Goal: Task Accomplishment & Management: Complete application form

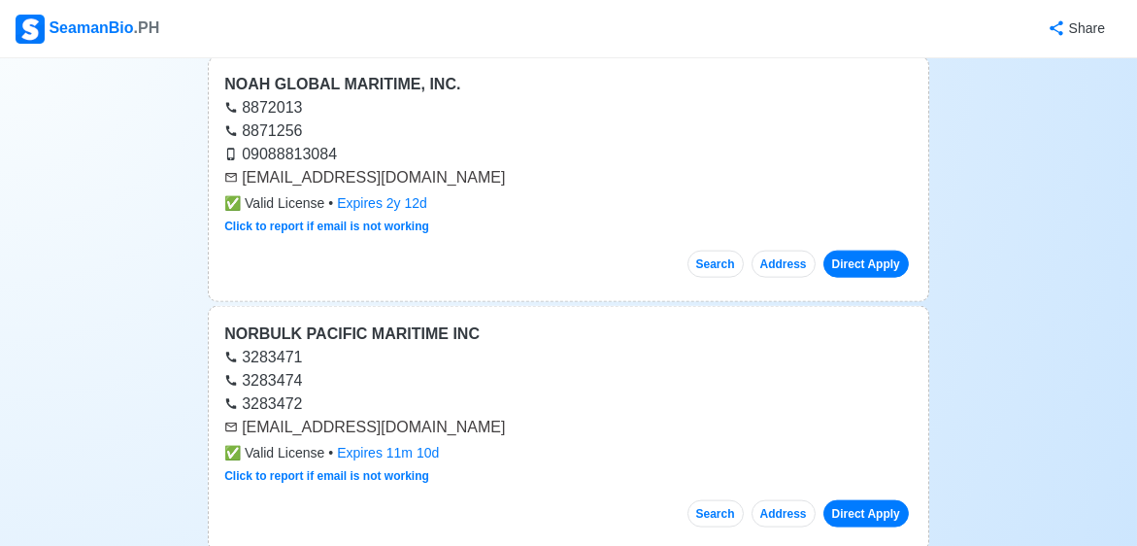
scroll to position [33628, 0]
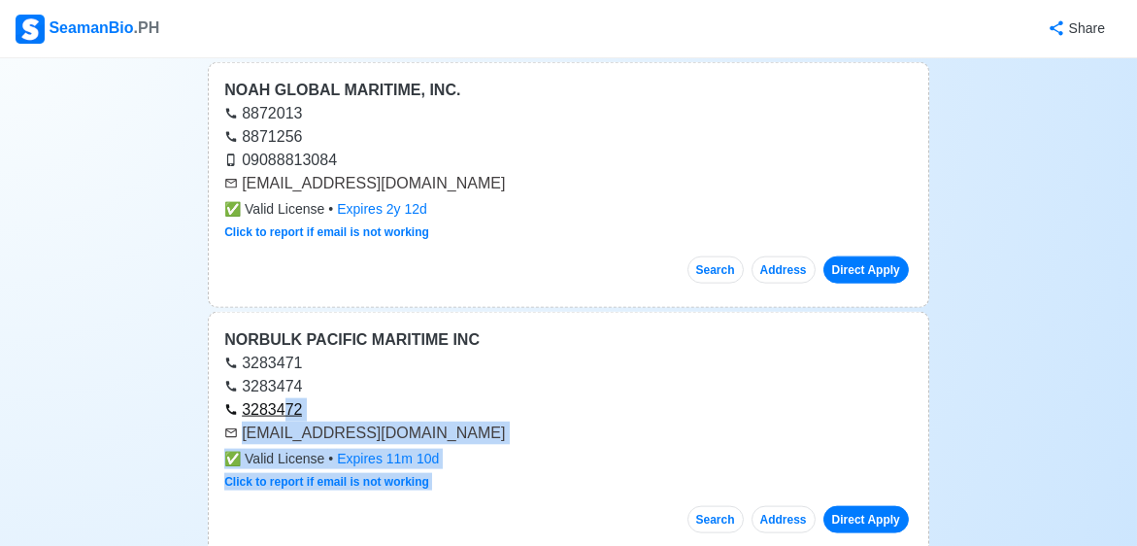
drag, startPoint x: 491, startPoint y: 491, endPoint x: 289, endPoint y: 155, distance: 391.9
click at [599, 421] on div "[EMAIL_ADDRESS][DOMAIN_NAME]" at bounding box center [568, 432] width 688 height 23
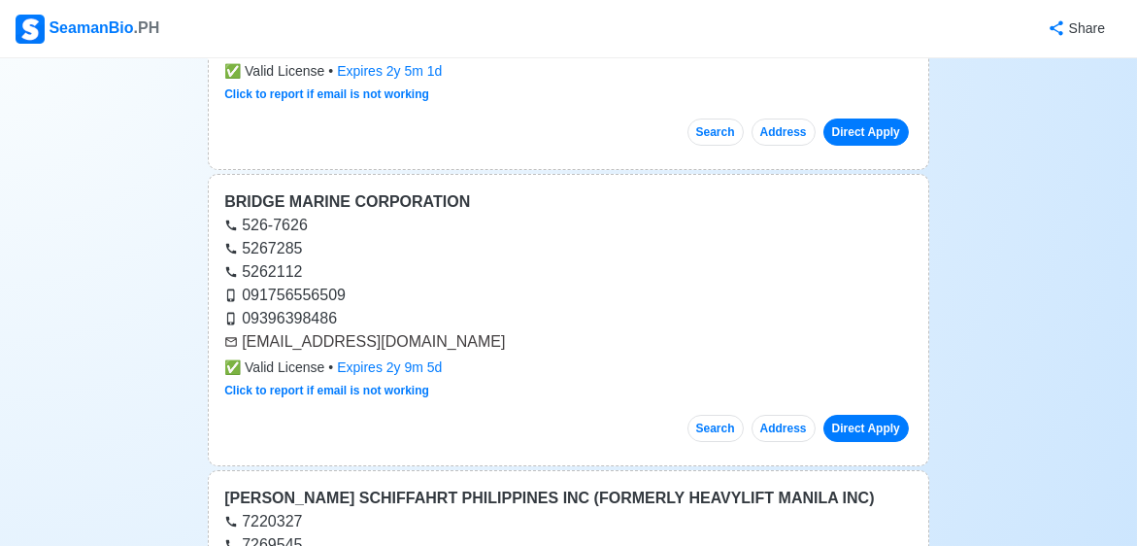
scroll to position [76144, 0]
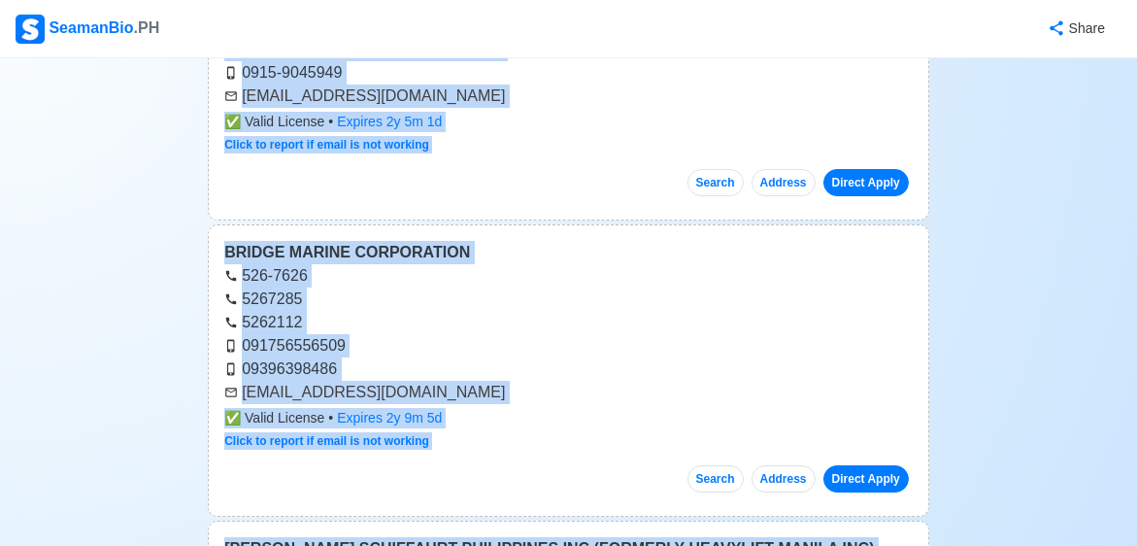
drag, startPoint x: 217, startPoint y: 185, endPoint x: 527, endPoint y: 264, distance: 319.5
copy main "LOREMIP DOLORSI AMETCONS ADI 6649444 0617920 4943965 elit@seddoeiusmodte.inc ✅ …"
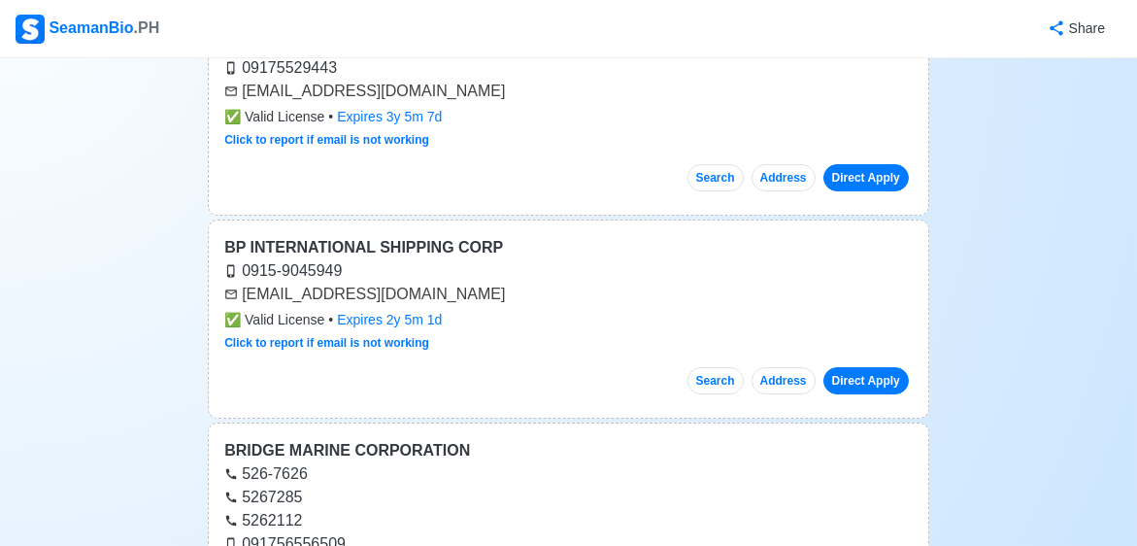
scroll to position [75940, 0]
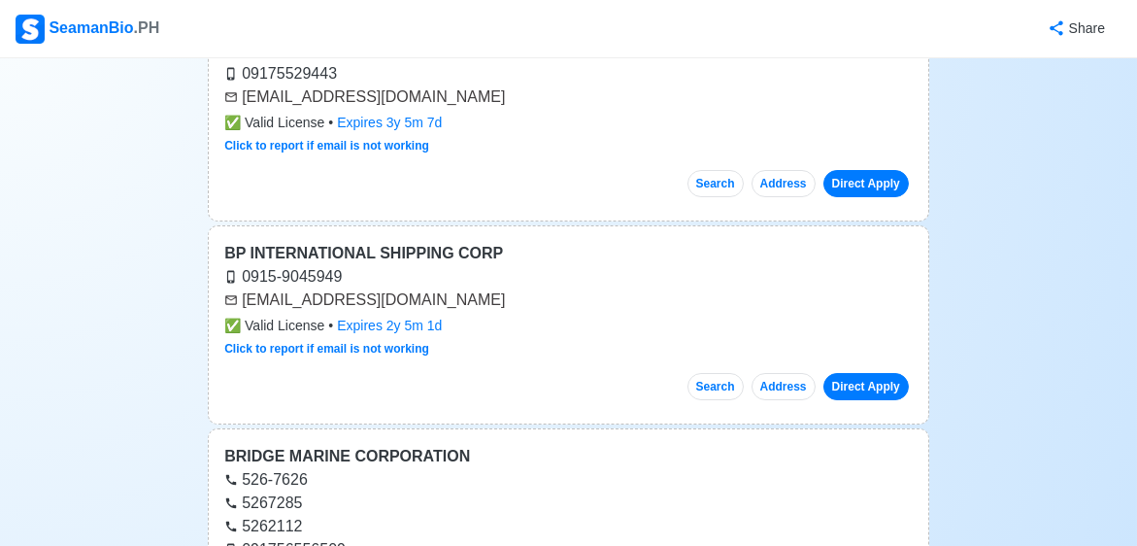
drag, startPoint x: 431, startPoint y: 415, endPoint x: 217, endPoint y: 171, distance: 324.0
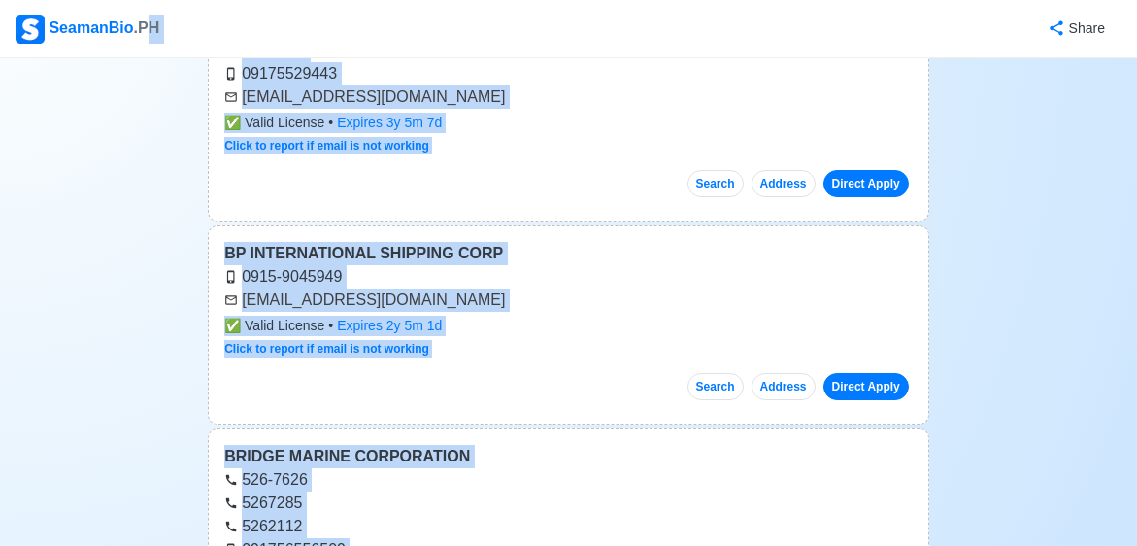
drag, startPoint x: 436, startPoint y: 418, endPoint x: 134, endPoint y: 19, distance: 500.3
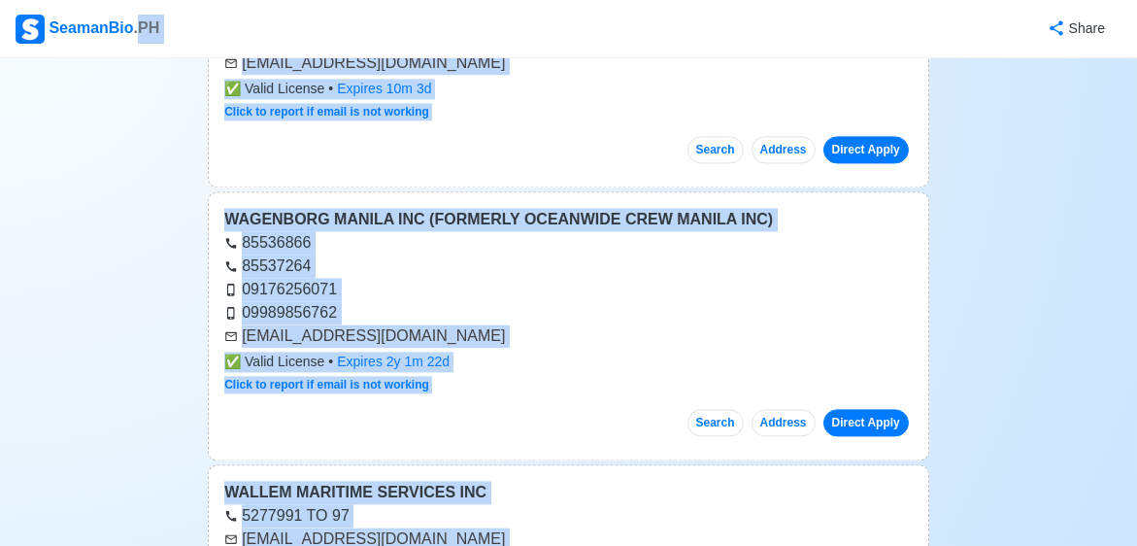
scroll to position [64052, 0]
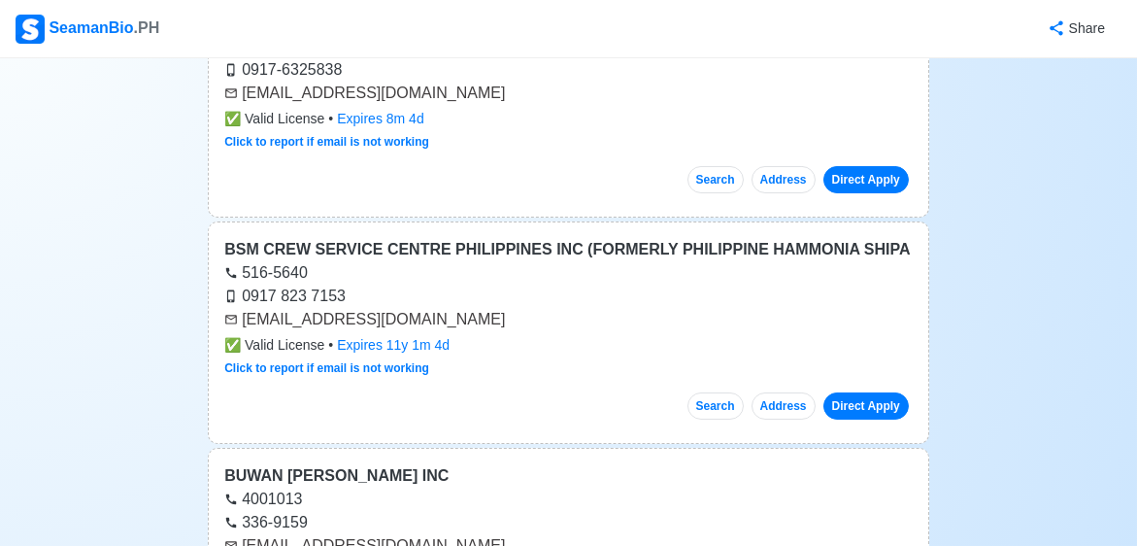
scroll to position [0, 0]
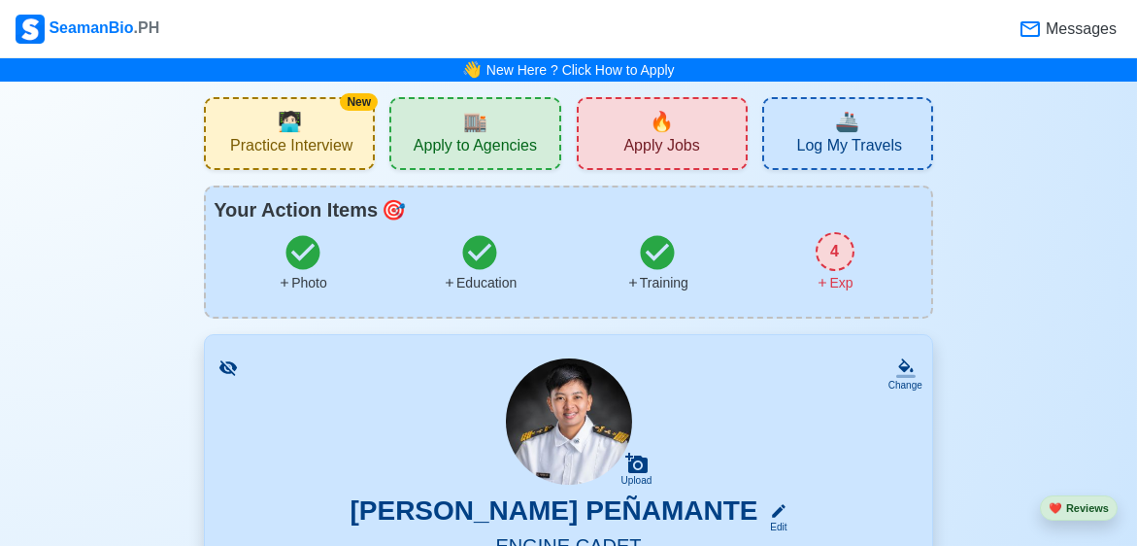
click at [293, 149] on span "Practice Interview" at bounding box center [291, 148] width 122 height 24
click at [617, 148] on div "🔥 Apply Jobs" at bounding box center [662, 133] width 171 height 73
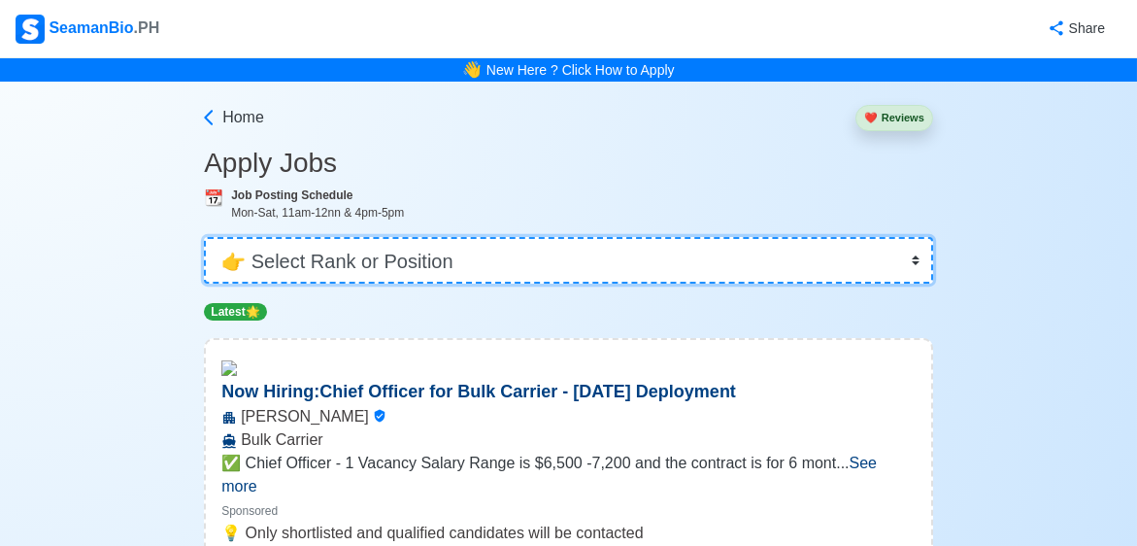
click at [505, 251] on select "👉 Select Rank or Position Master Chief Officer 2nd Officer 3rd Officer Junior O…" at bounding box center [568, 260] width 729 height 47
click at [204, 237] on select "👉 Select Rank or Position Master Chief Officer 2nd Officer 3rd Officer Junior O…" at bounding box center [568, 260] width 729 height 47
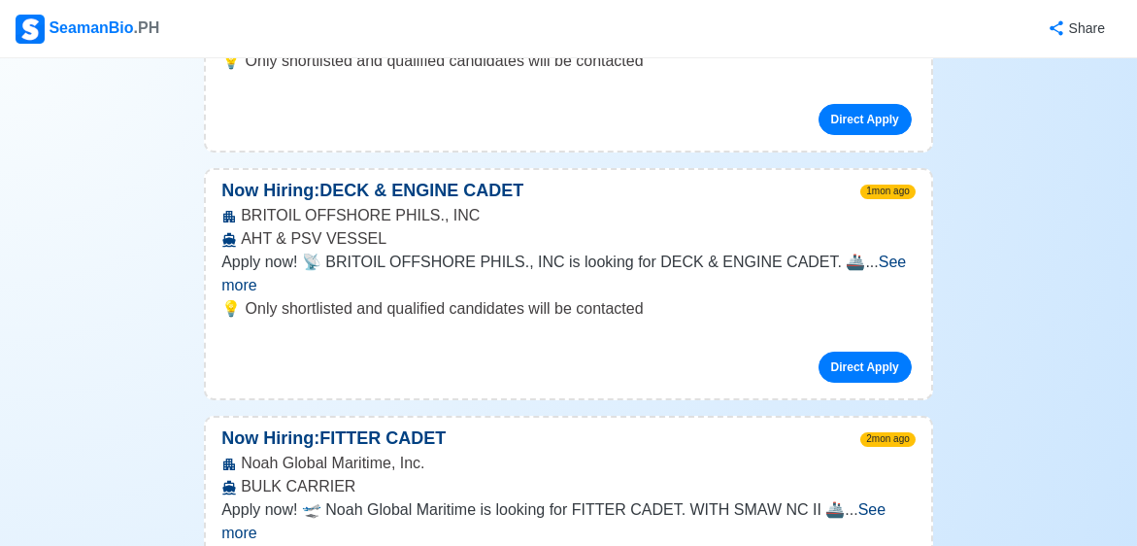
scroll to position [440, 0]
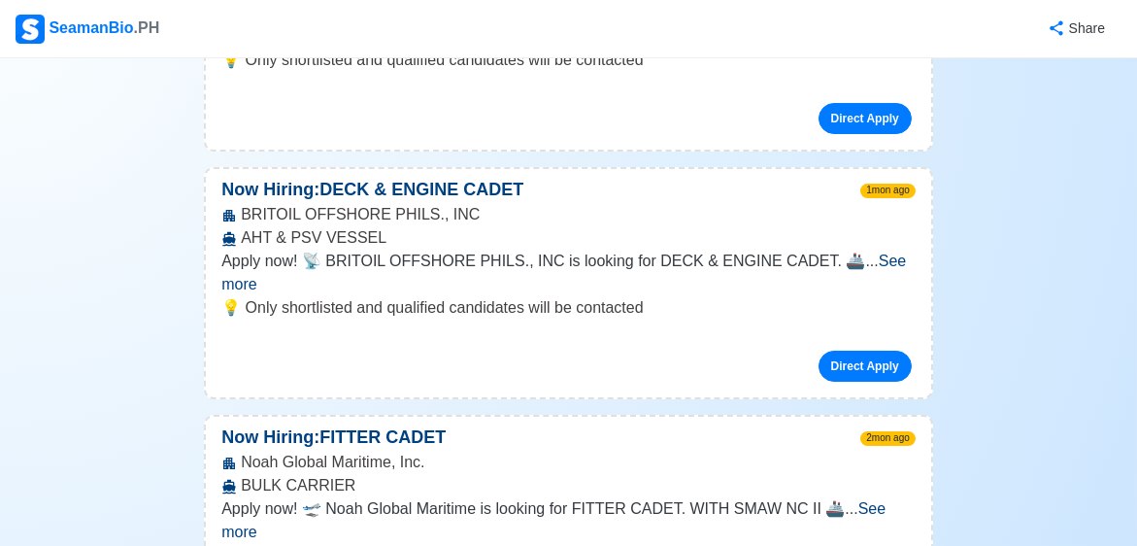
click at [863, 252] on span "See more" at bounding box center [563, 272] width 684 height 40
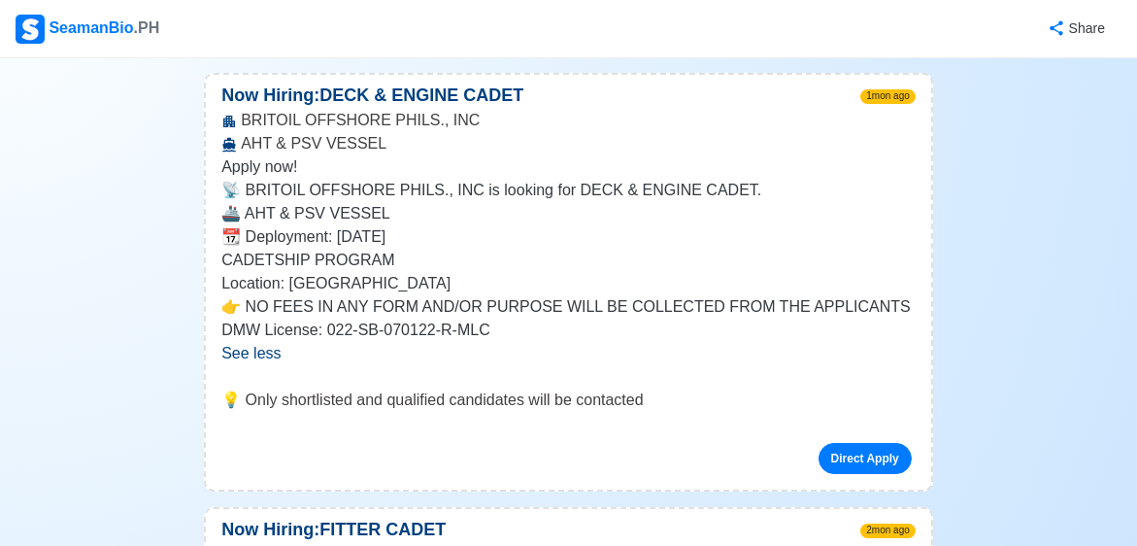
scroll to position [540, 0]
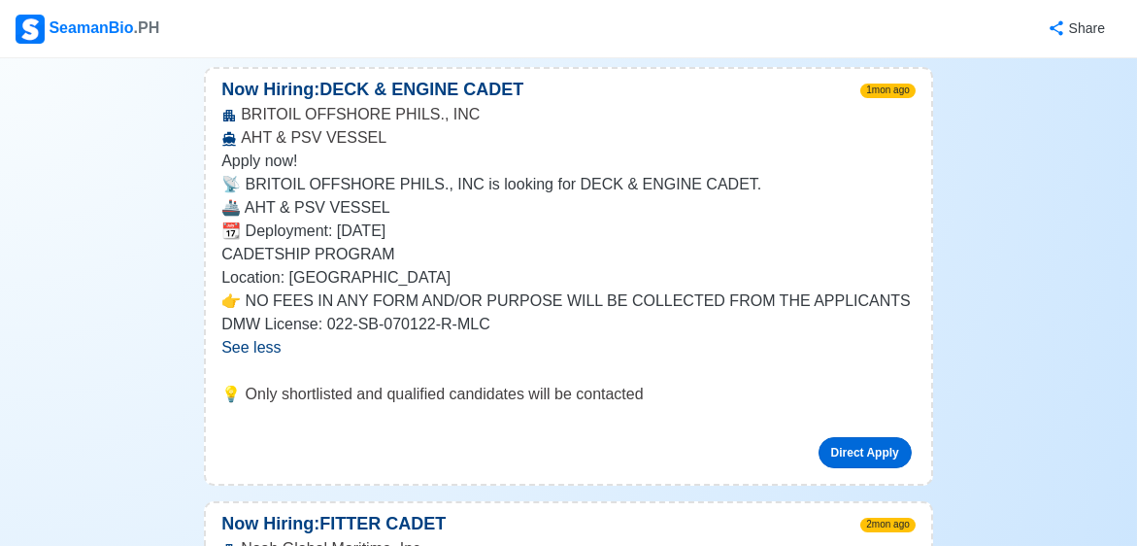
click at [860, 437] on link "Direct Apply" at bounding box center [864, 452] width 93 height 31
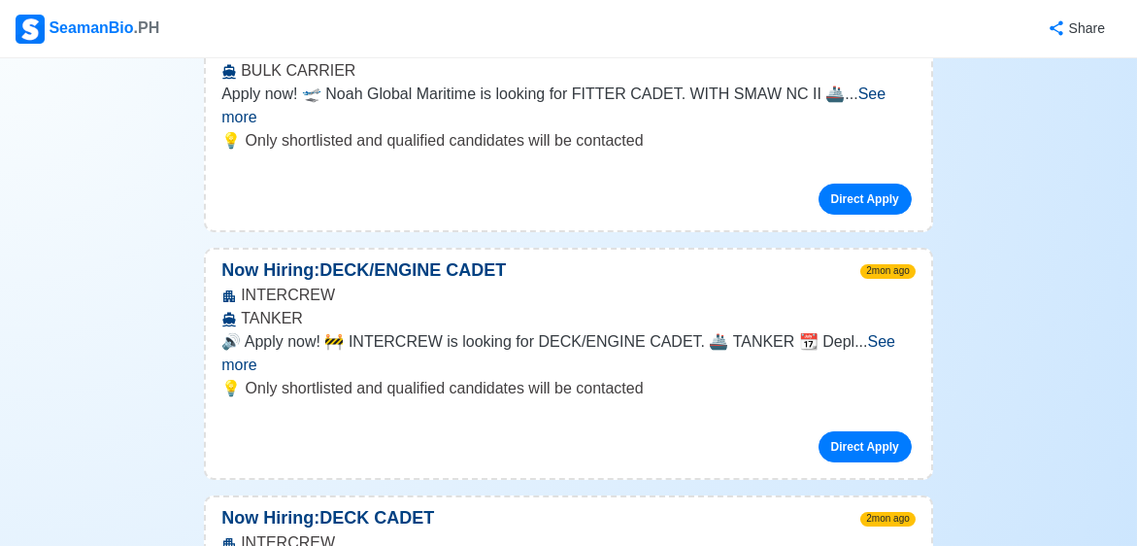
scroll to position [1041, 0]
click at [866, 333] on span "See more" at bounding box center [558, 353] width 674 height 40
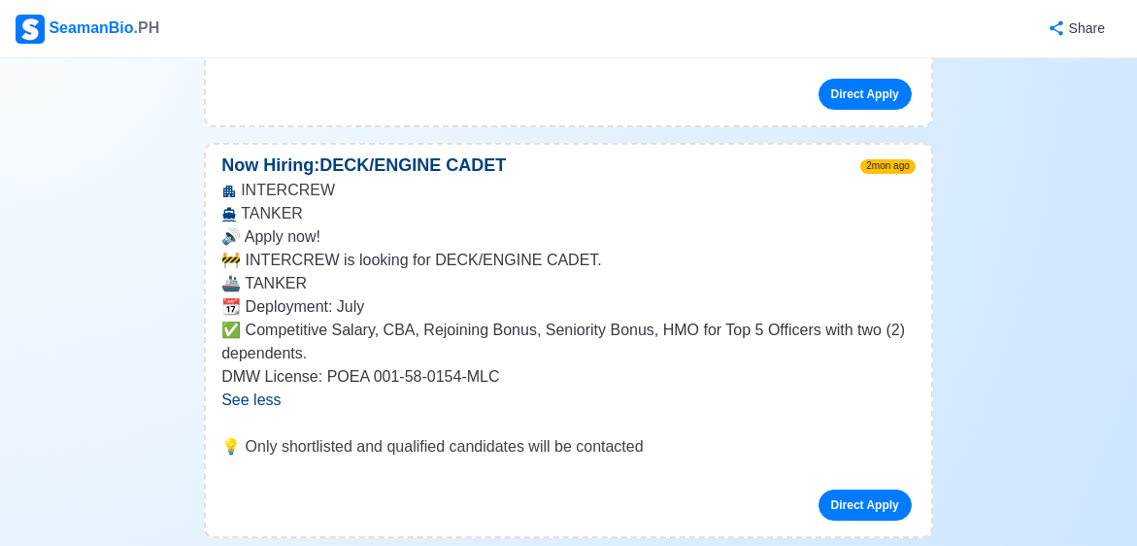
scroll to position [1146, 0]
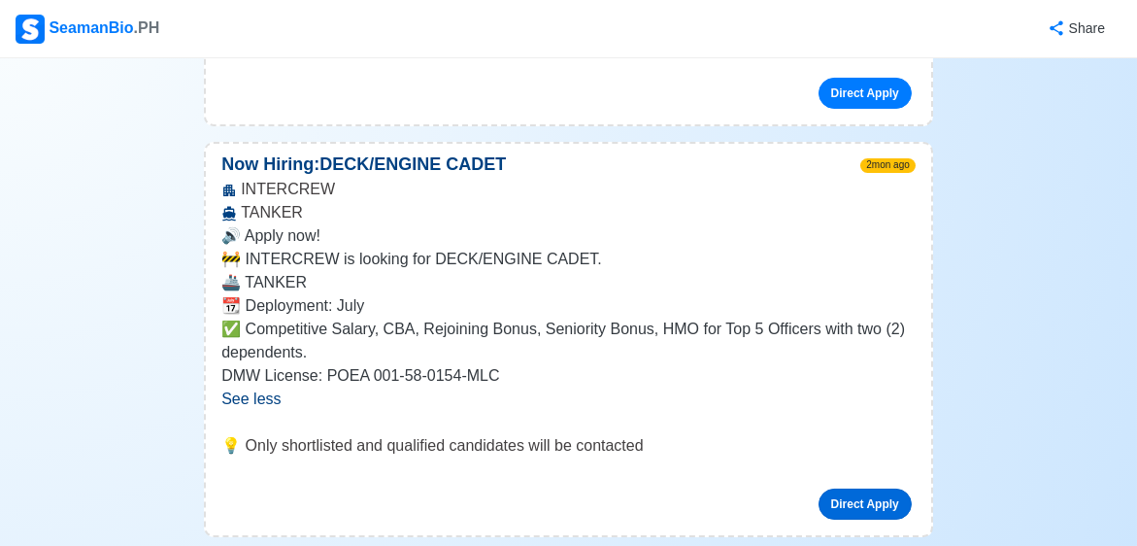
click at [867, 488] on link "Direct Apply" at bounding box center [864, 503] width 93 height 31
drag, startPoint x: 1113, startPoint y: 244, endPoint x: 944, endPoint y: 235, distance: 170.1
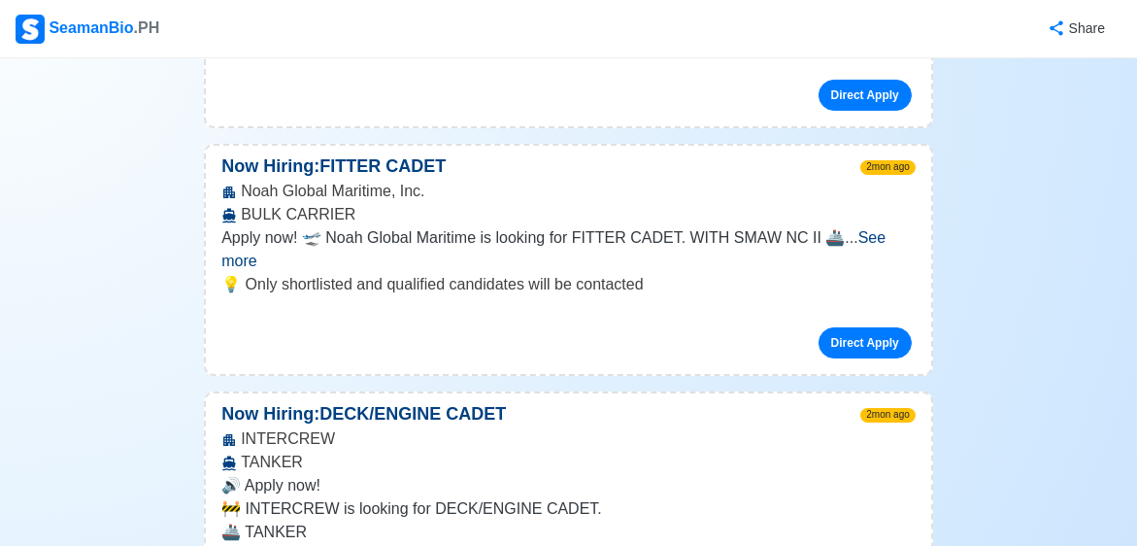
scroll to position [893, 0]
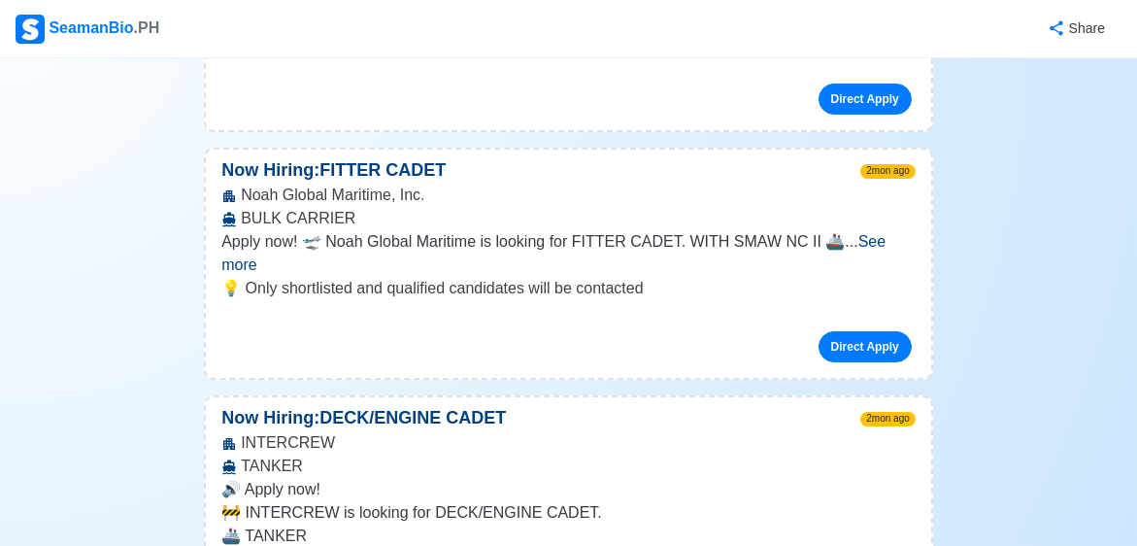
click at [864, 233] on span "See more" at bounding box center [553, 253] width 664 height 40
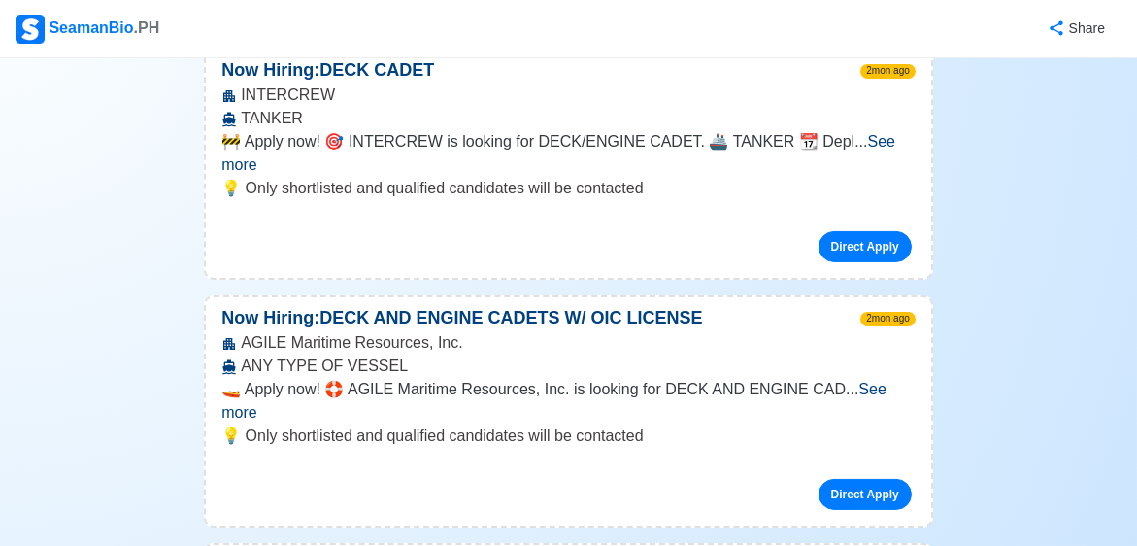
scroll to position [1910, 0]
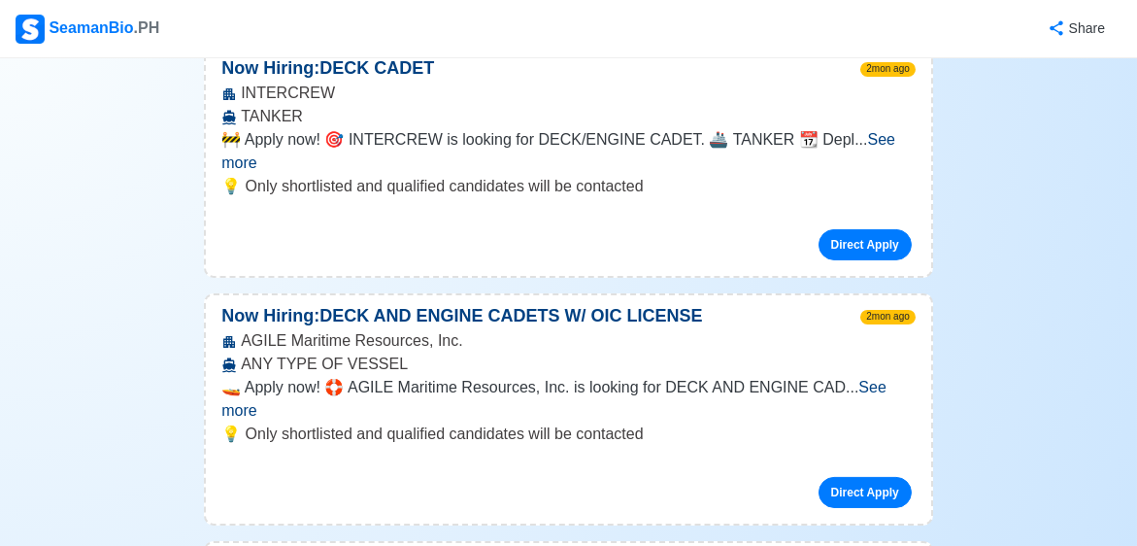
click at [878, 379] on span "See more" at bounding box center [553, 399] width 665 height 40
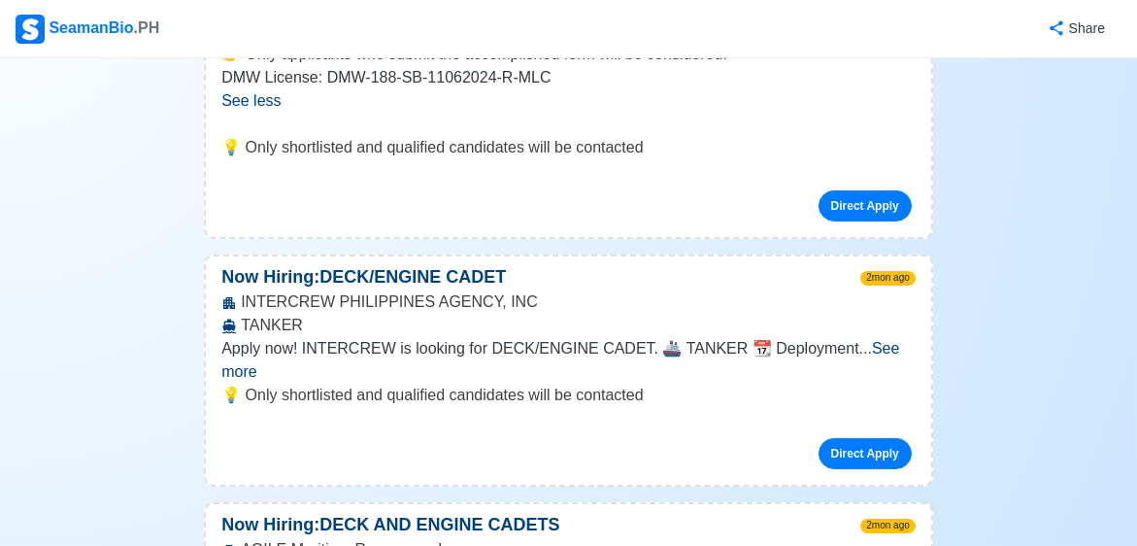
scroll to position [2313, 0]
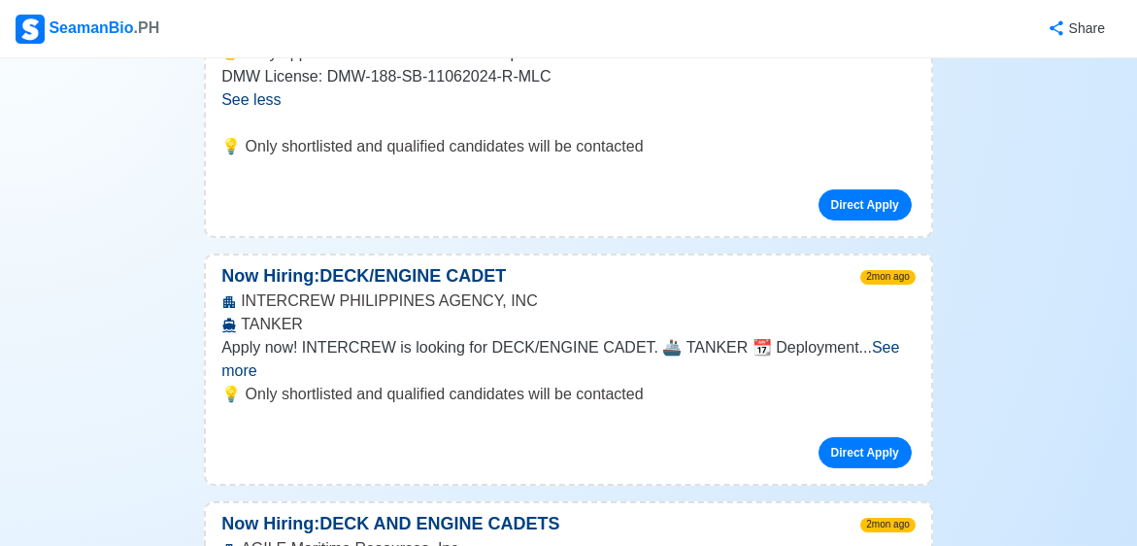
click at [872, 339] on span "See more" at bounding box center [560, 359] width 678 height 40
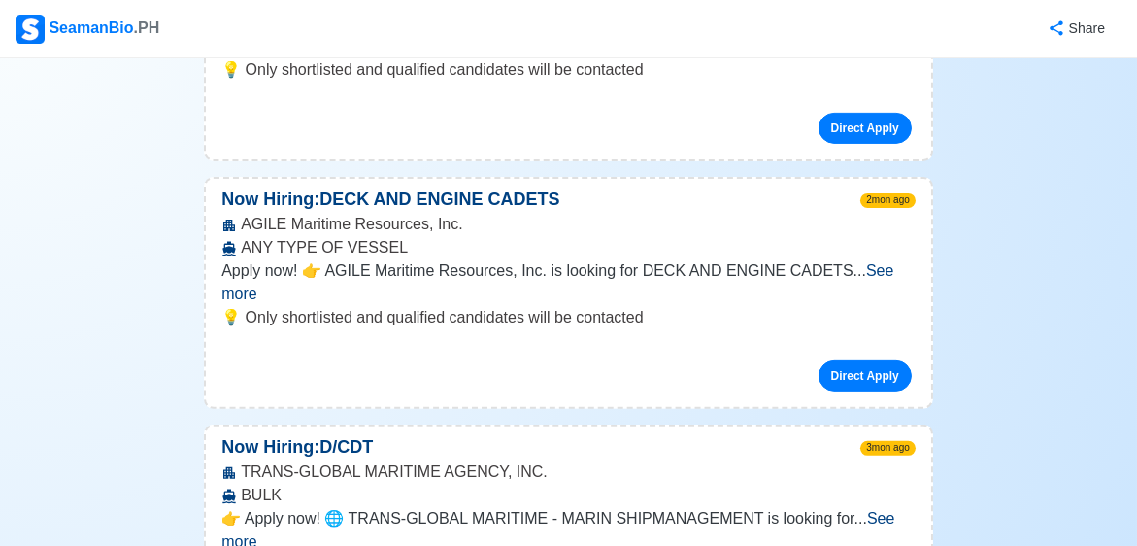
scroll to position [2804, 0]
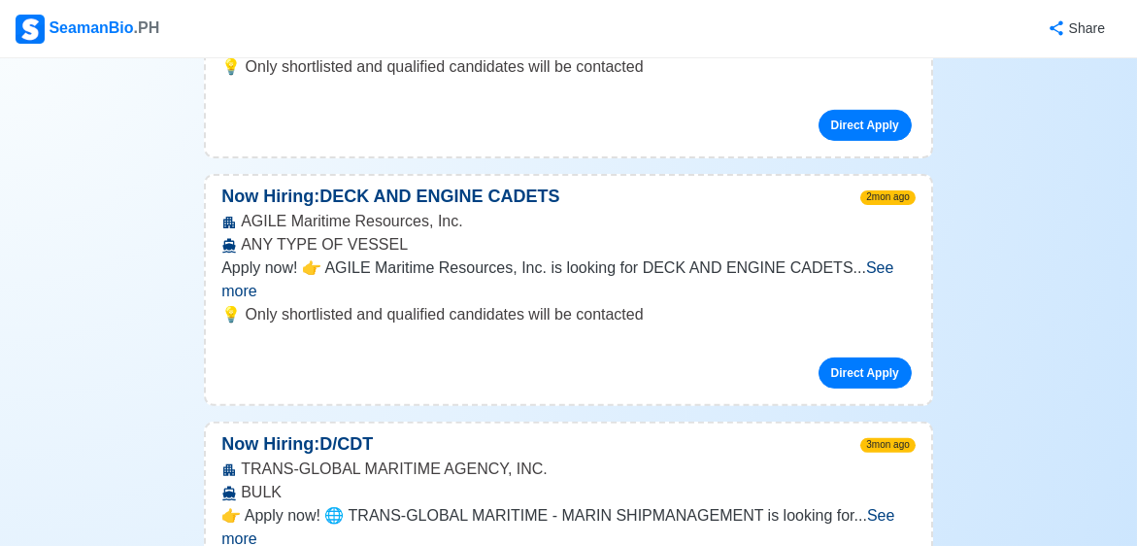
click at [861, 259] on span "See more" at bounding box center [557, 279] width 672 height 40
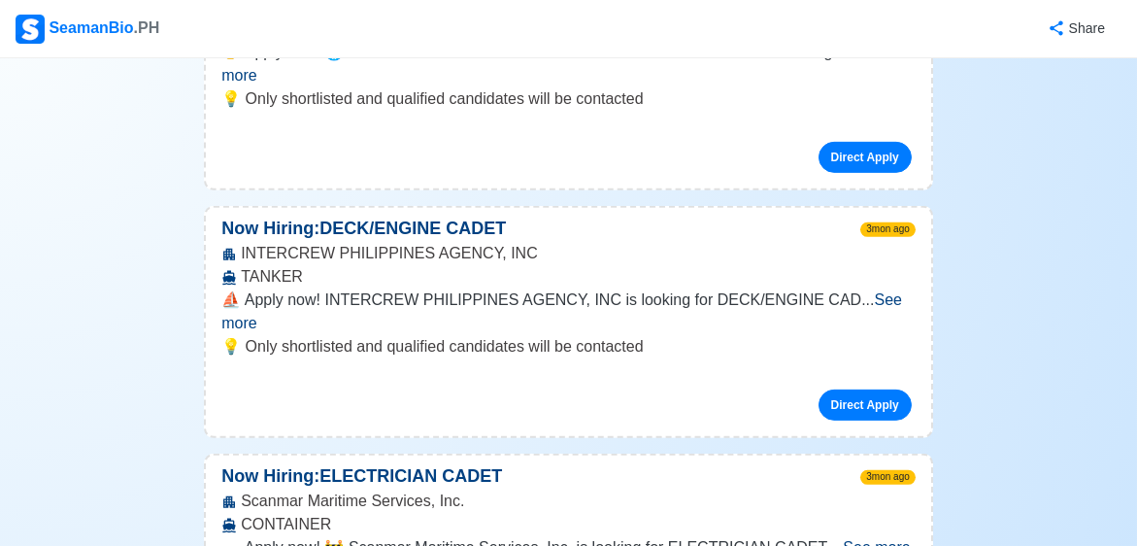
scroll to position [3387, 0]
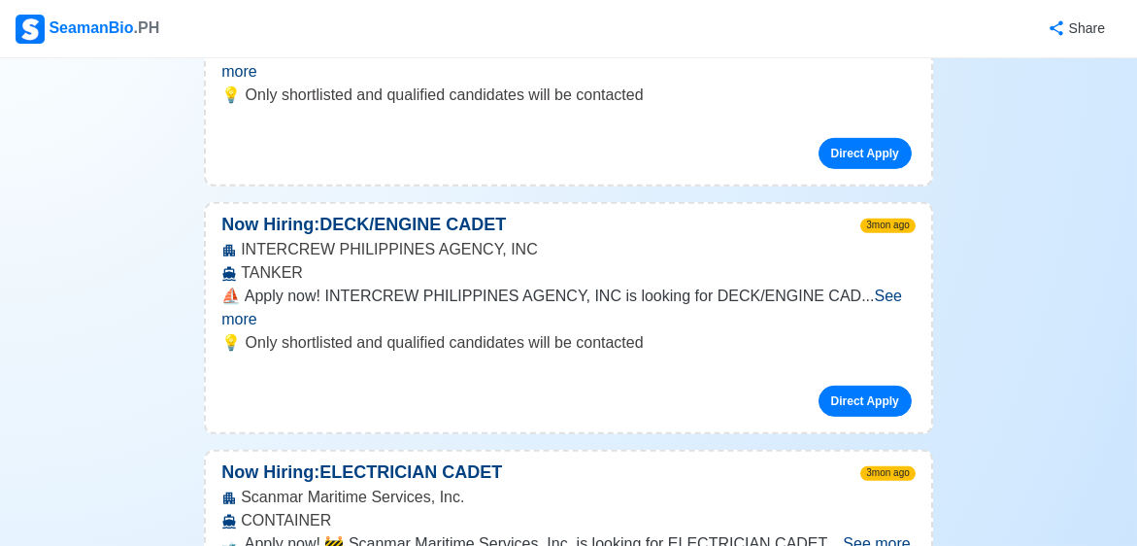
click at [895, 287] on span "See more" at bounding box center [561, 307] width 681 height 40
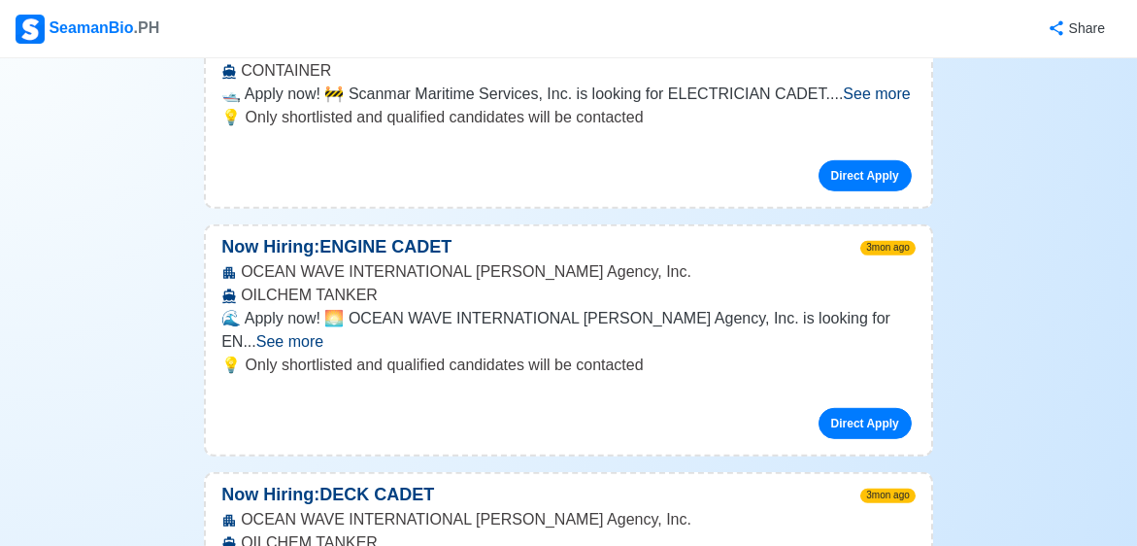
scroll to position [3960, 0]
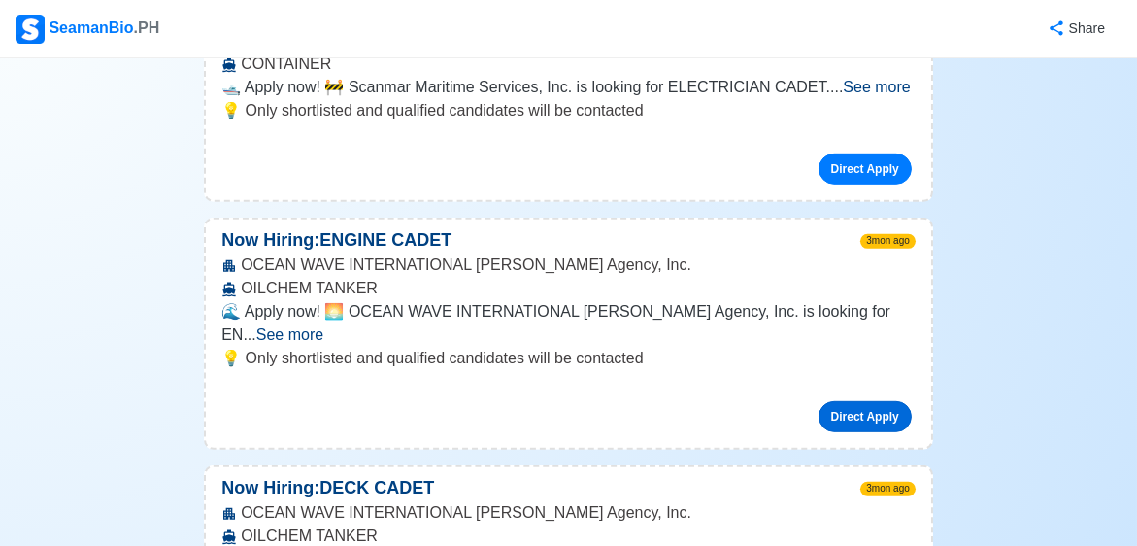
click at [875, 401] on link "Direct Apply" at bounding box center [864, 416] width 93 height 31
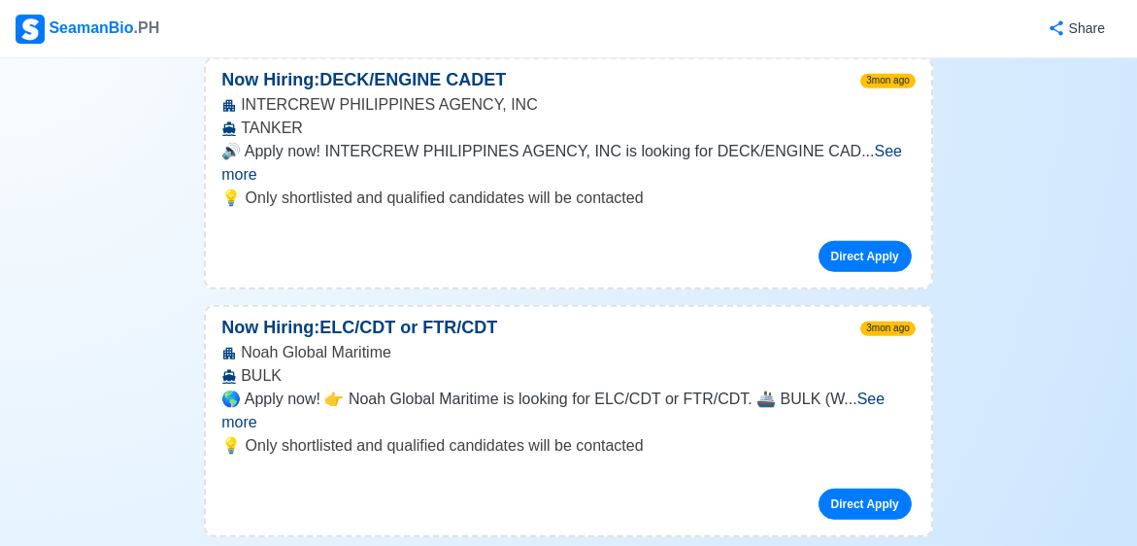
scroll to position [5609, 0]
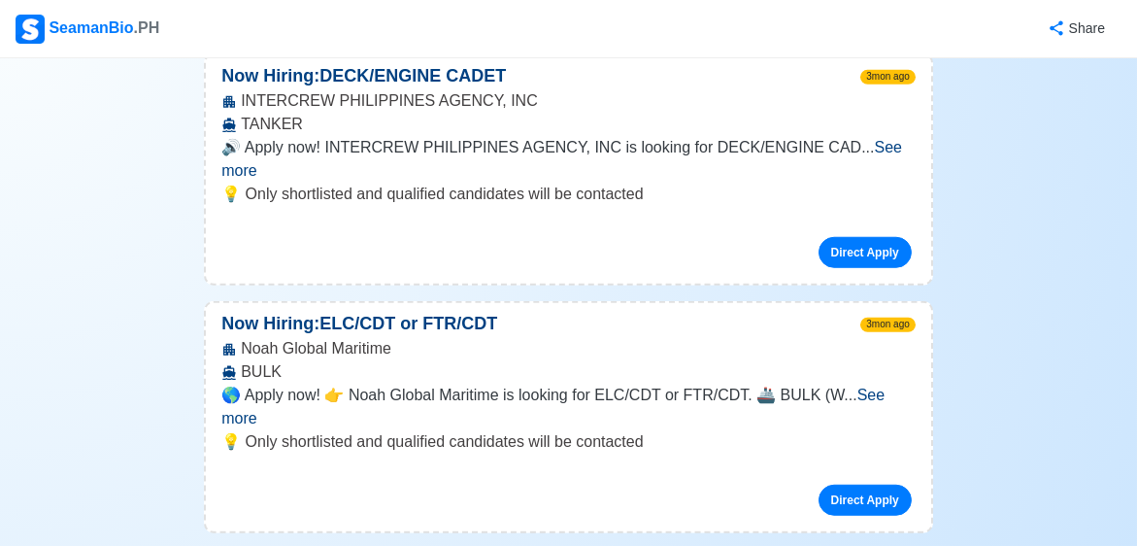
click at [867, 386] on span "See more" at bounding box center [552, 406] width 663 height 40
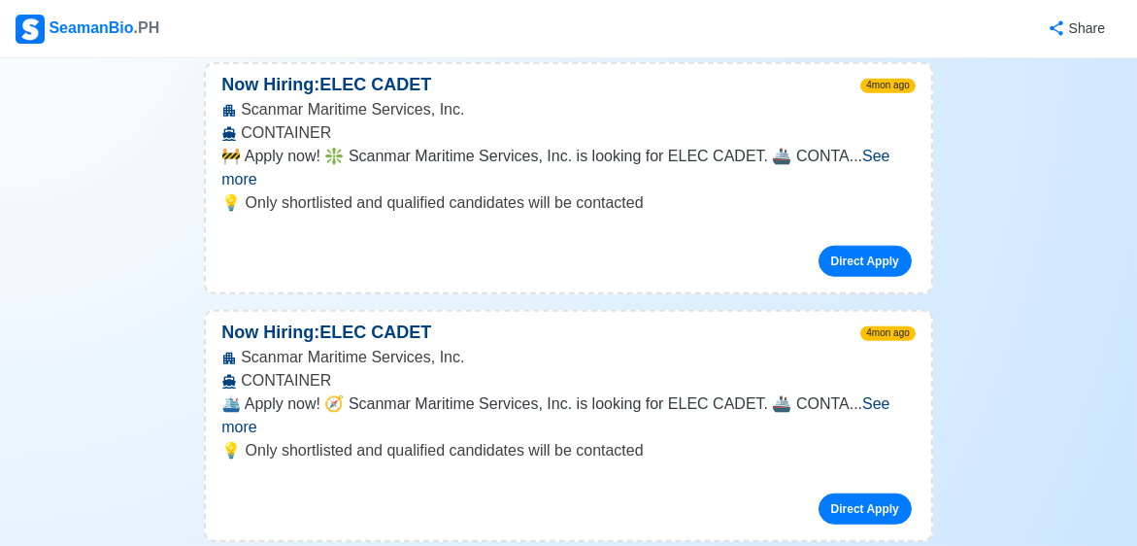
scroll to position [6787, 0]
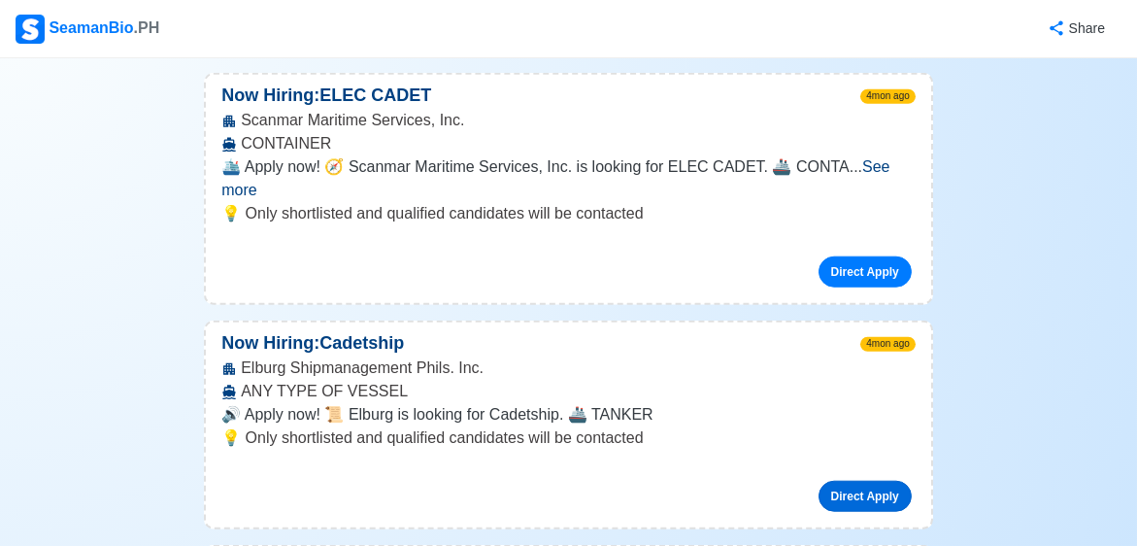
scroll to position [7015, 0]
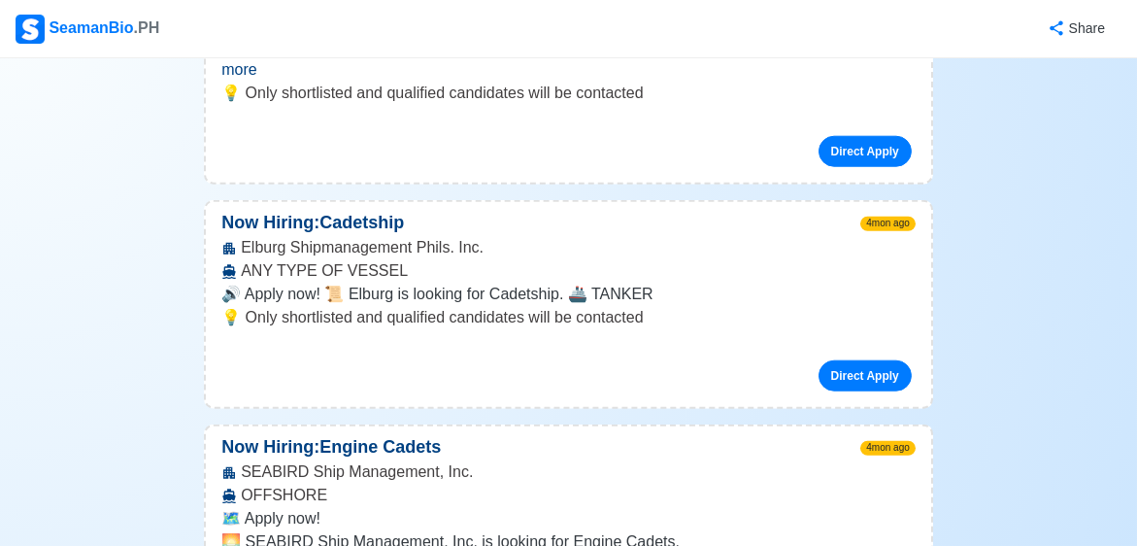
scroll to position [7123, 0]
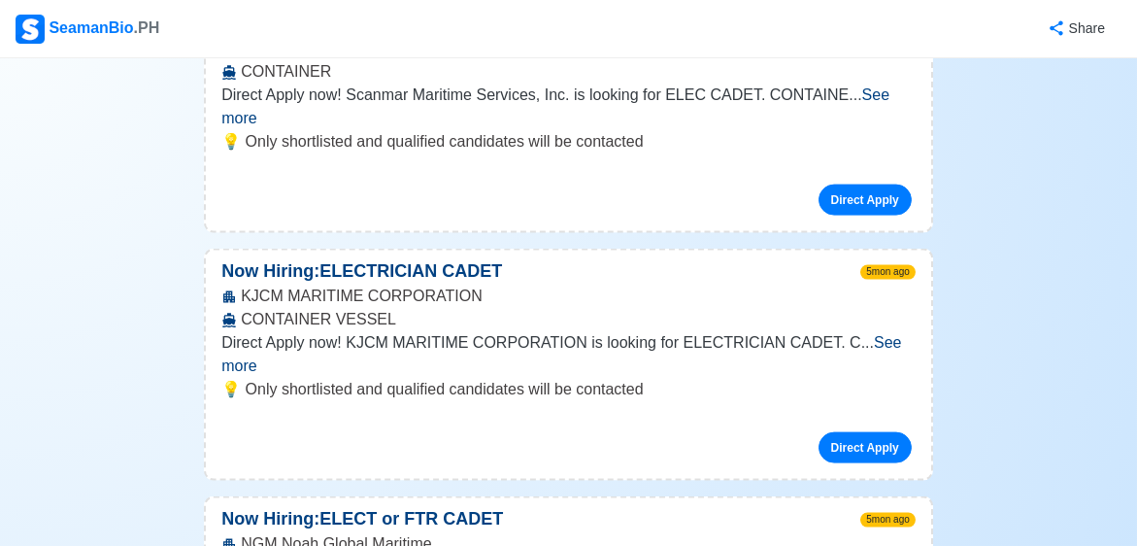
scroll to position [9489, 0]
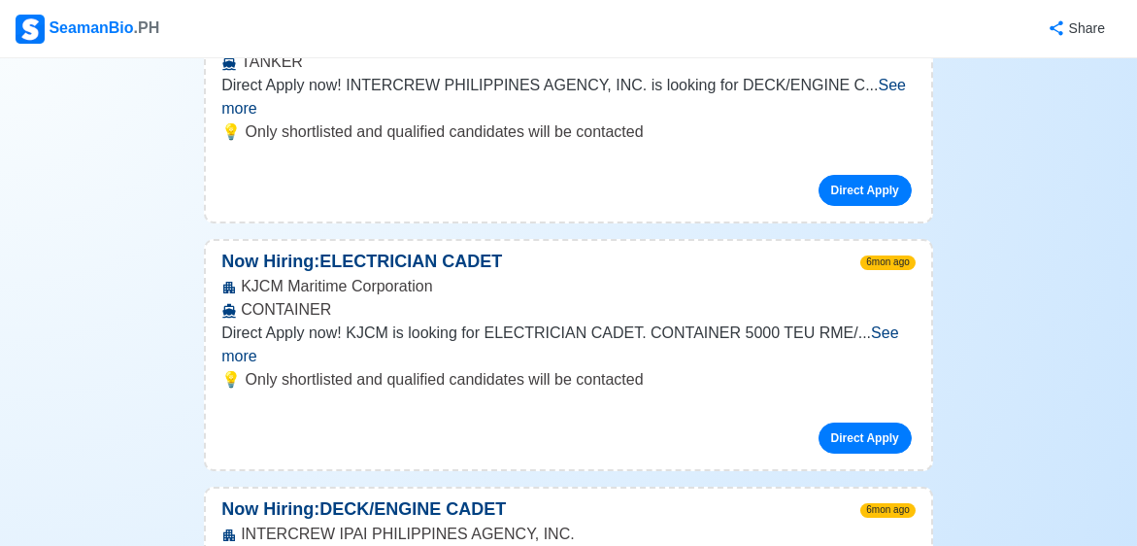
scroll to position [11408, 0]
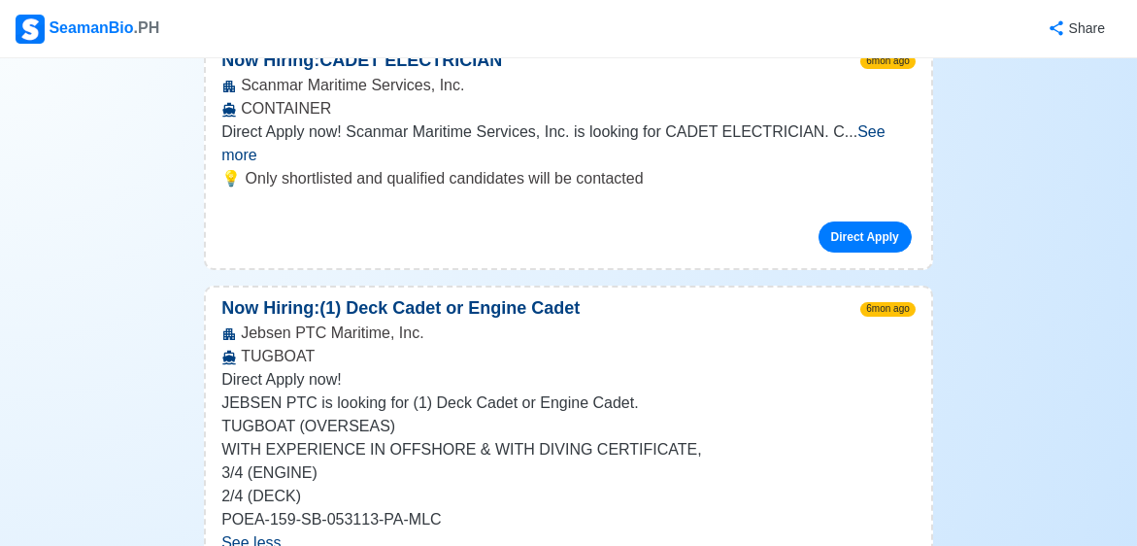
scroll to position [12103, 0]
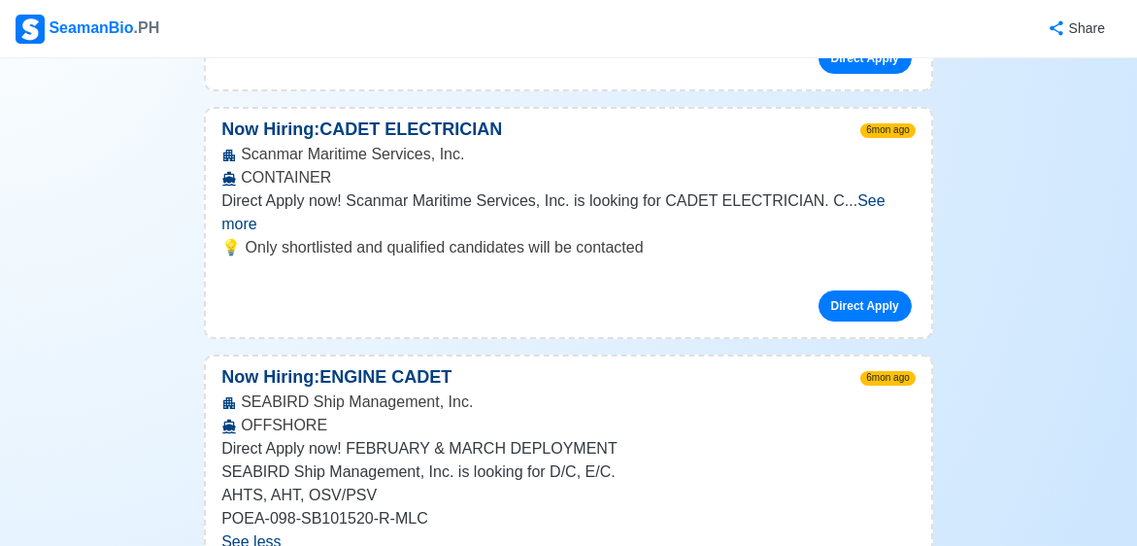
scroll to position [12699, 0]
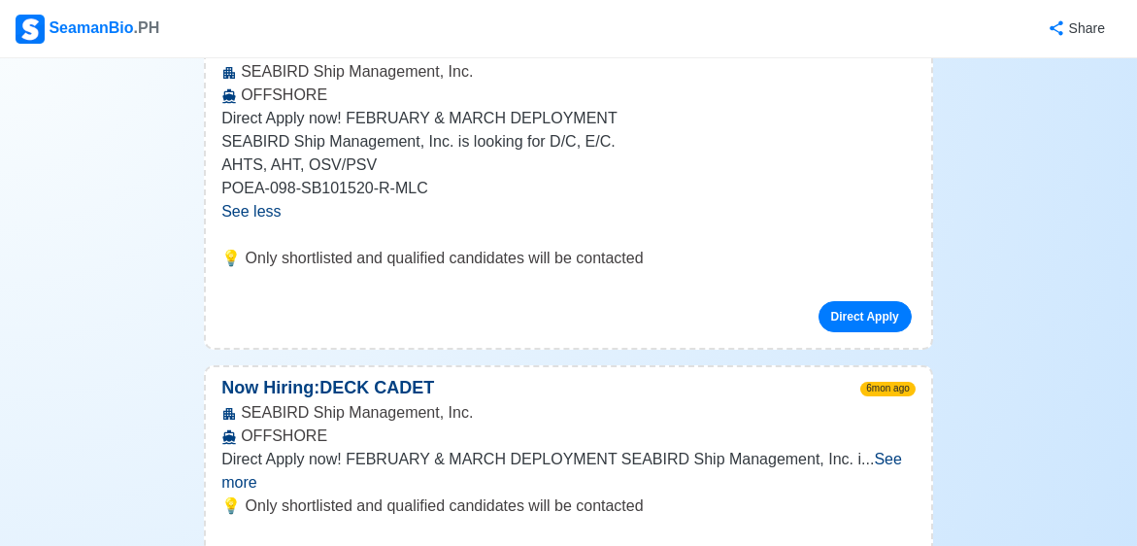
scroll to position [13022, 0]
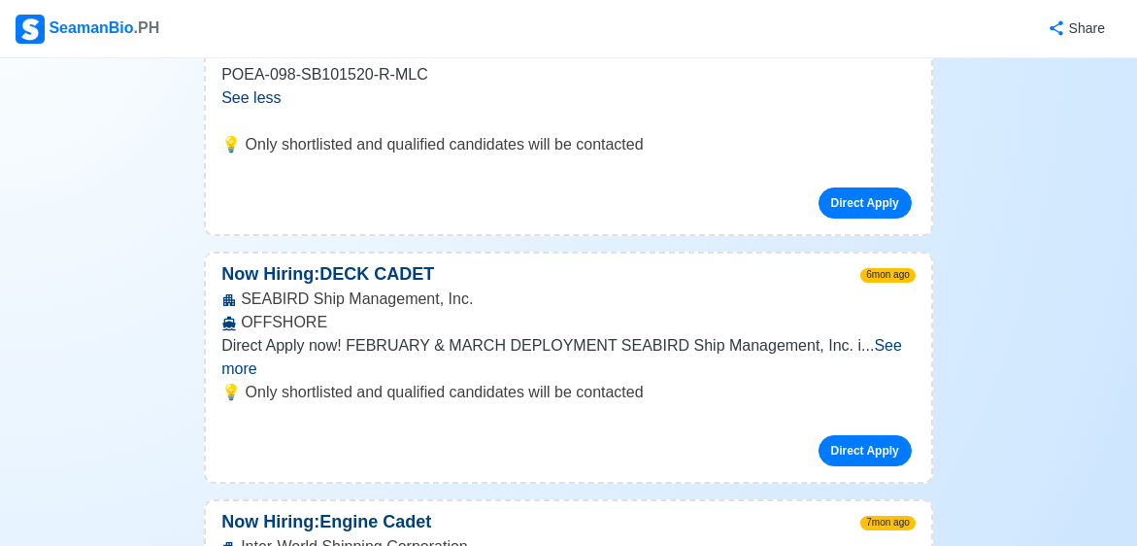
scroll to position [13138, 0]
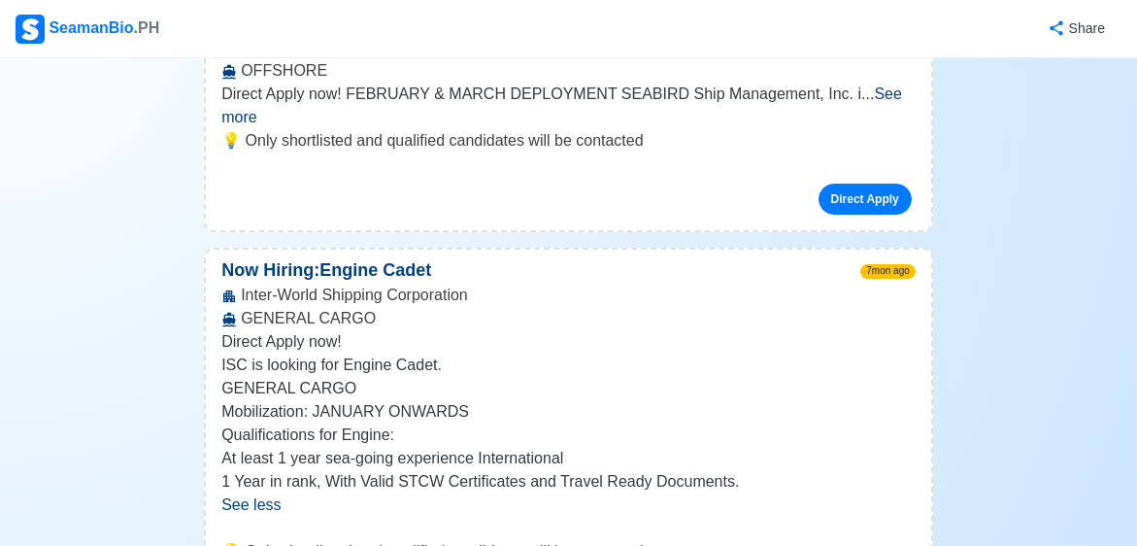
scroll to position [13394, 0]
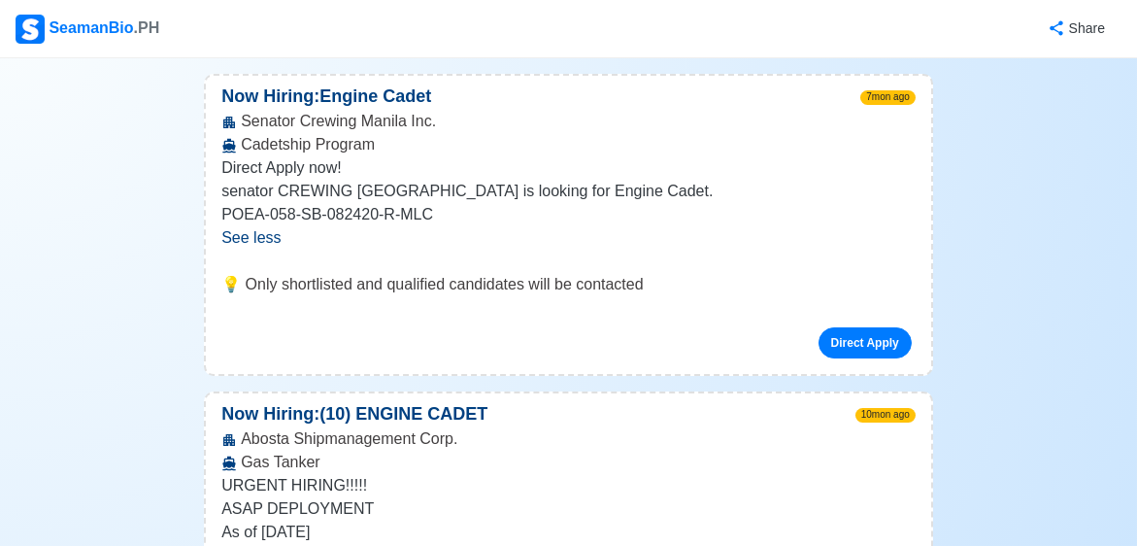
scroll to position [13972, 0]
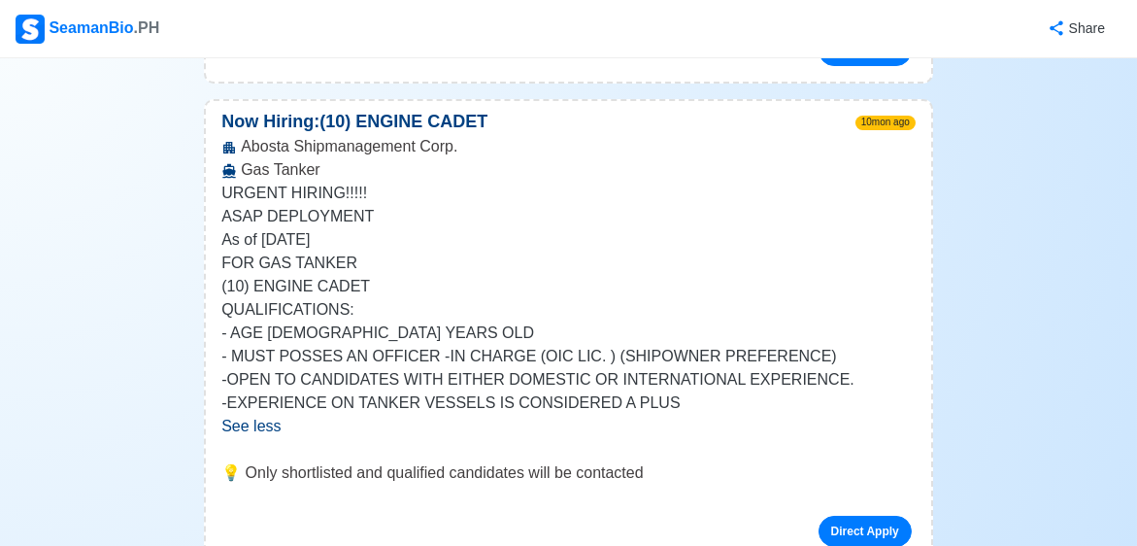
scroll to position [14271, 0]
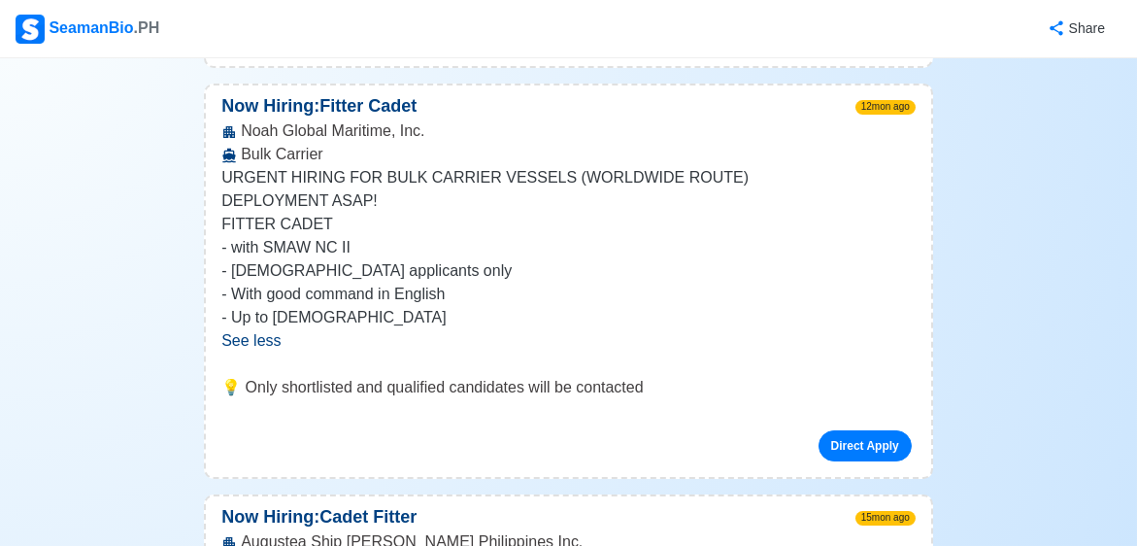
scroll to position [14764, 0]
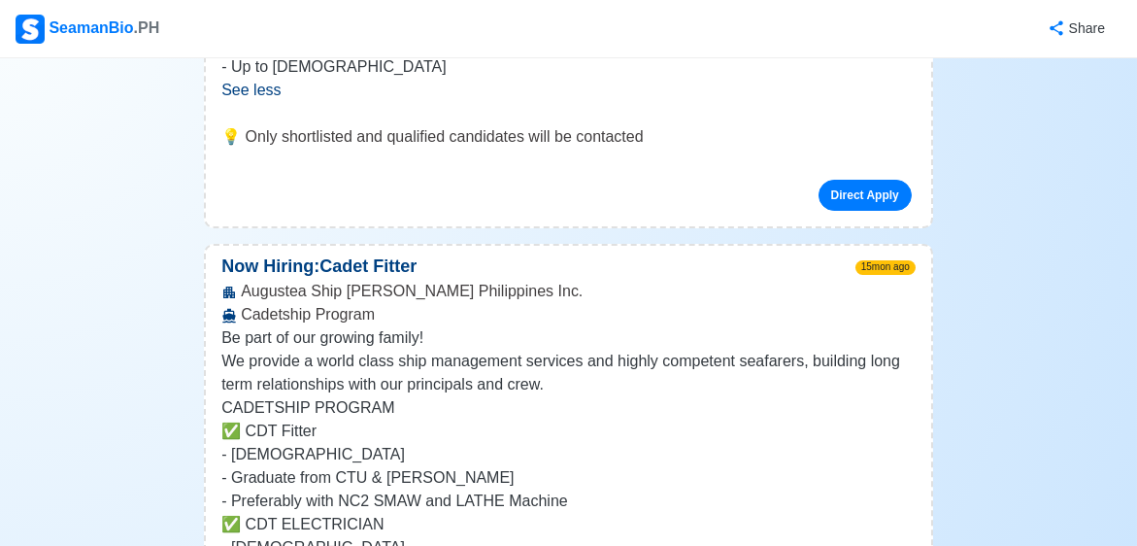
scroll to position [15018, 0]
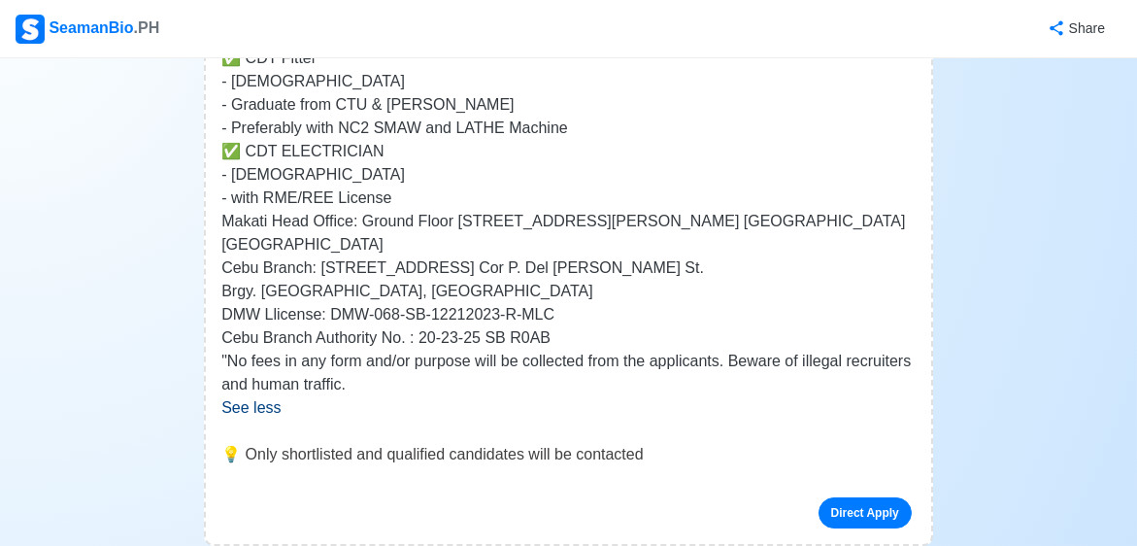
scroll to position [16073, 0]
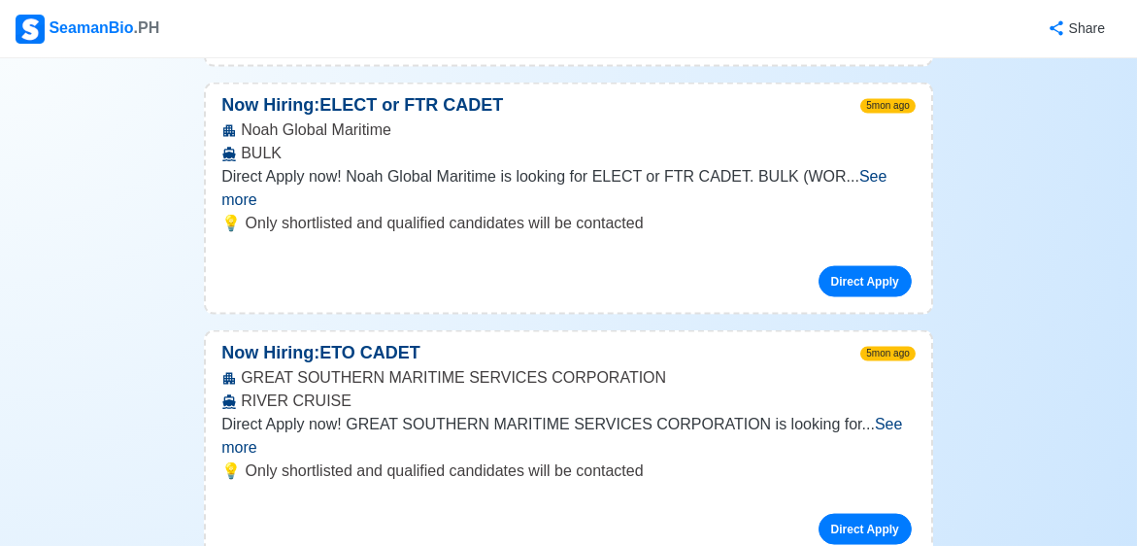
scroll to position [0, 0]
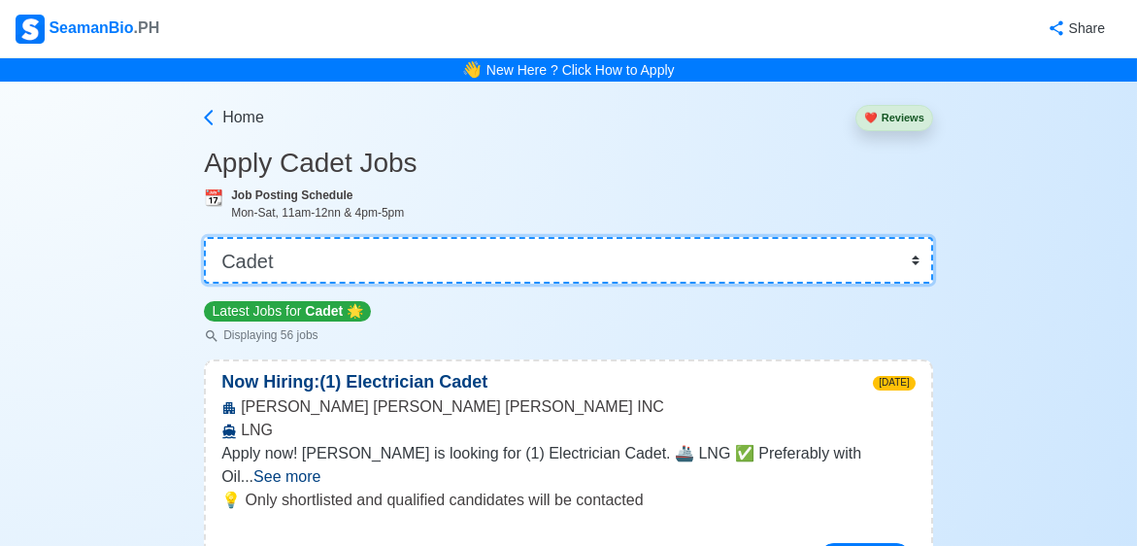
click at [920, 251] on select "👉 Select Rank or Position Master Chief Officer 2nd Officer 3rd Officer Junior O…" at bounding box center [568, 260] width 729 height 47
select select "Others"
click at [204, 237] on select "👉 Select Rank or Position Master Chief Officer 2nd Officer 3rd Officer Junior O…" at bounding box center [568, 260] width 729 height 47
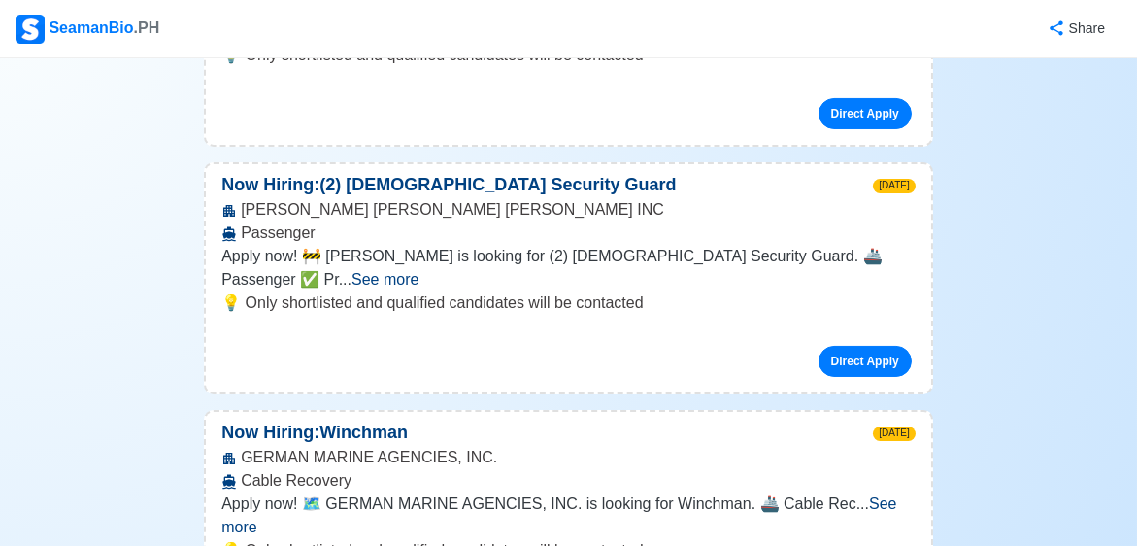
scroll to position [1098, 0]
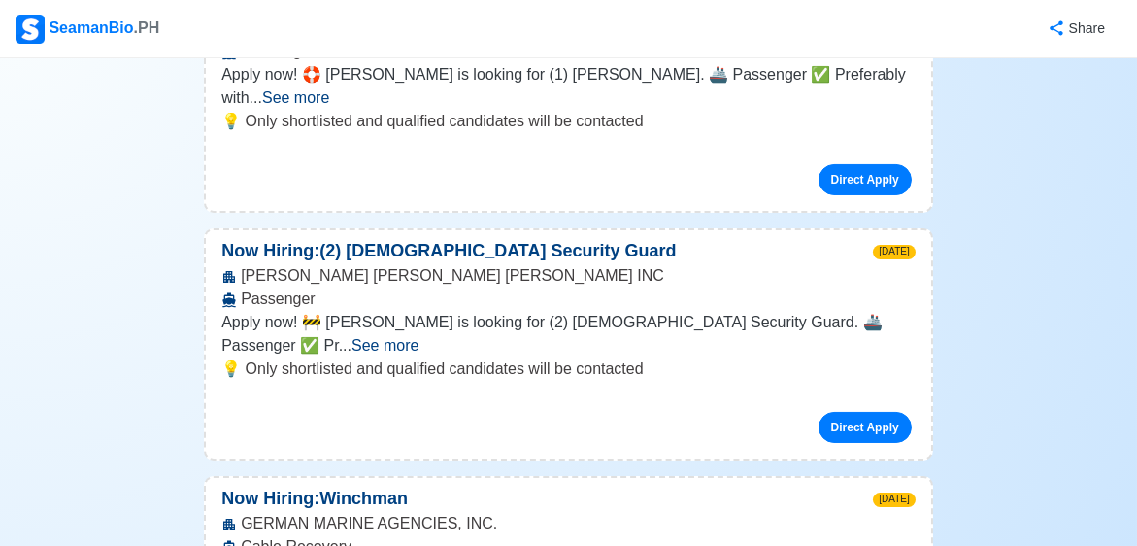
click at [418, 337] on span "See more" at bounding box center [384, 345] width 67 height 17
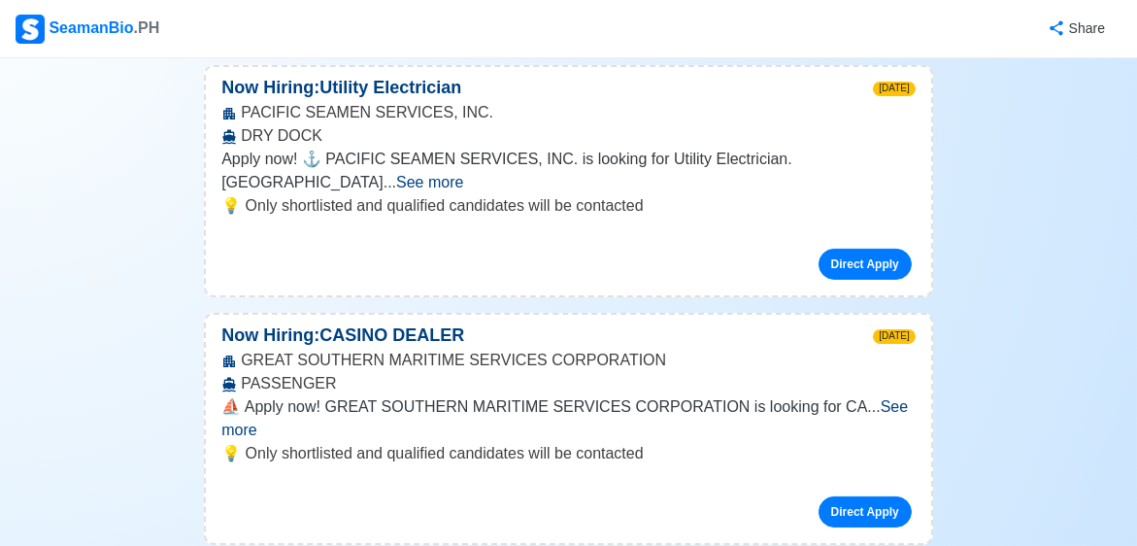
scroll to position [2145, 0]
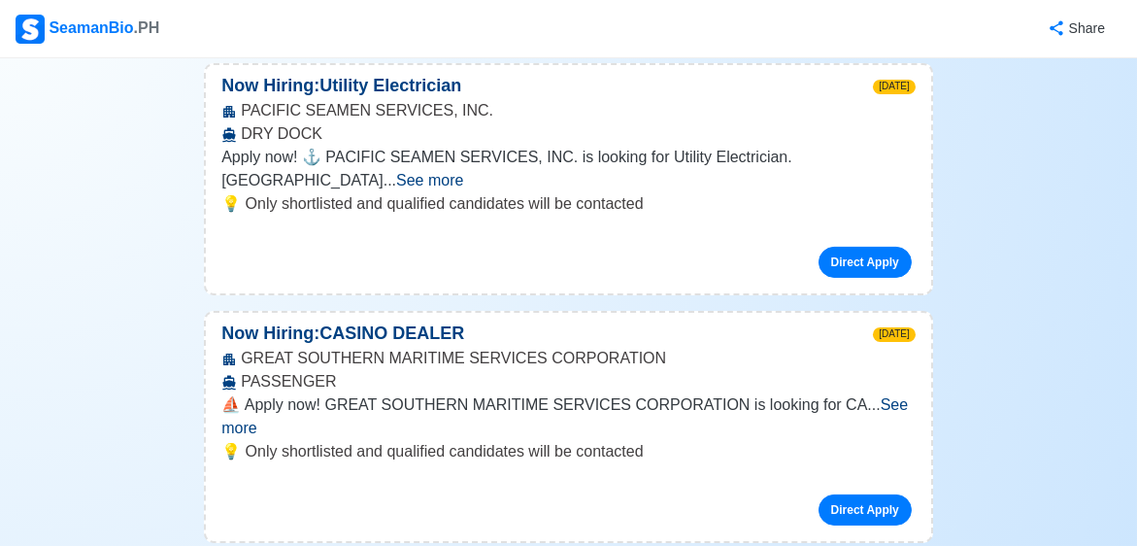
click at [863, 396] on span "See more" at bounding box center [564, 416] width 686 height 40
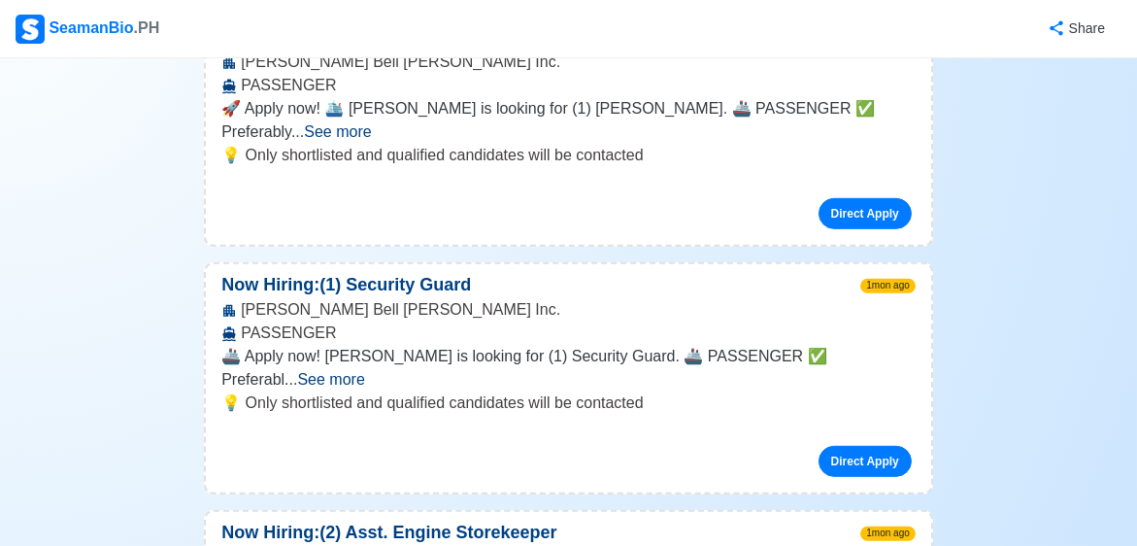
scroll to position [4366, 0]
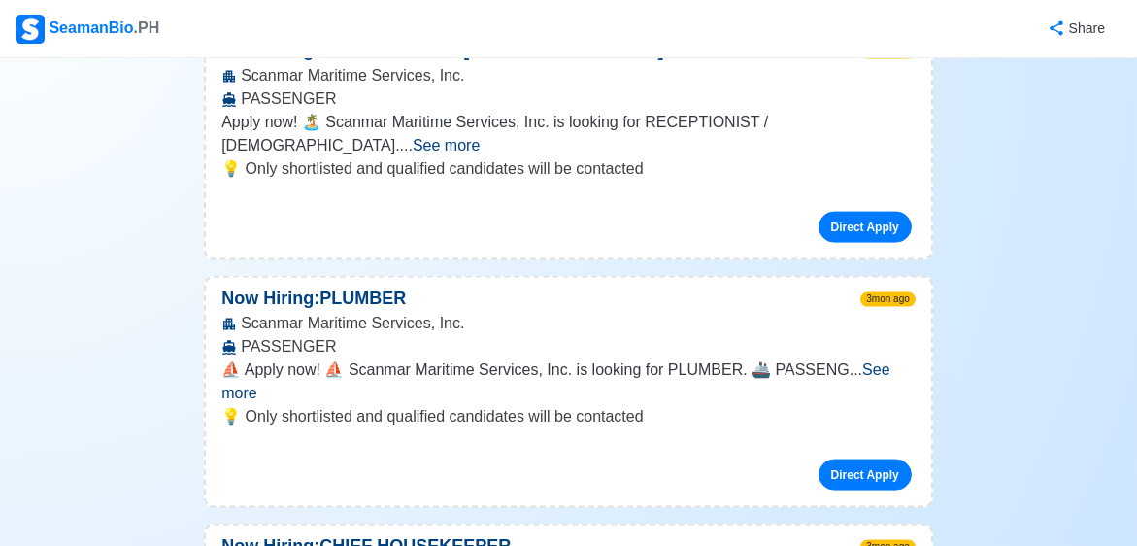
scroll to position [9669, 0]
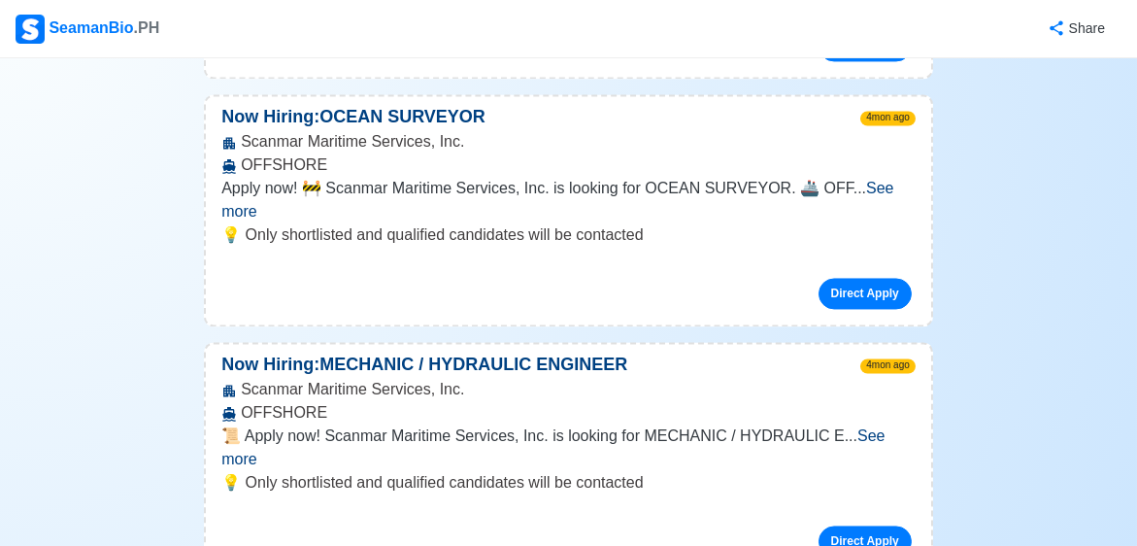
scroll to position [13451, 0]
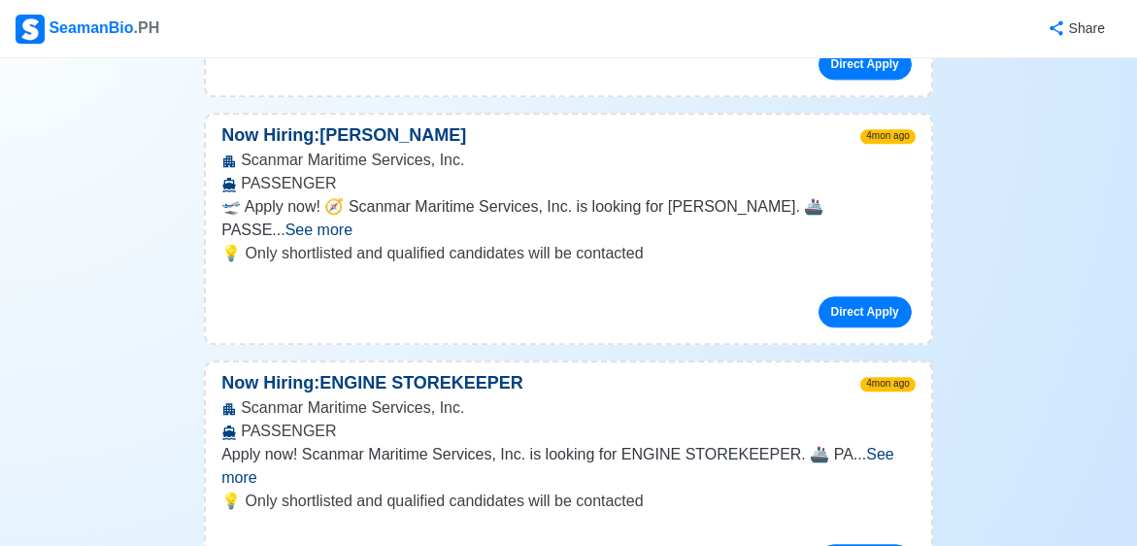
scroll to position [15539, 0]
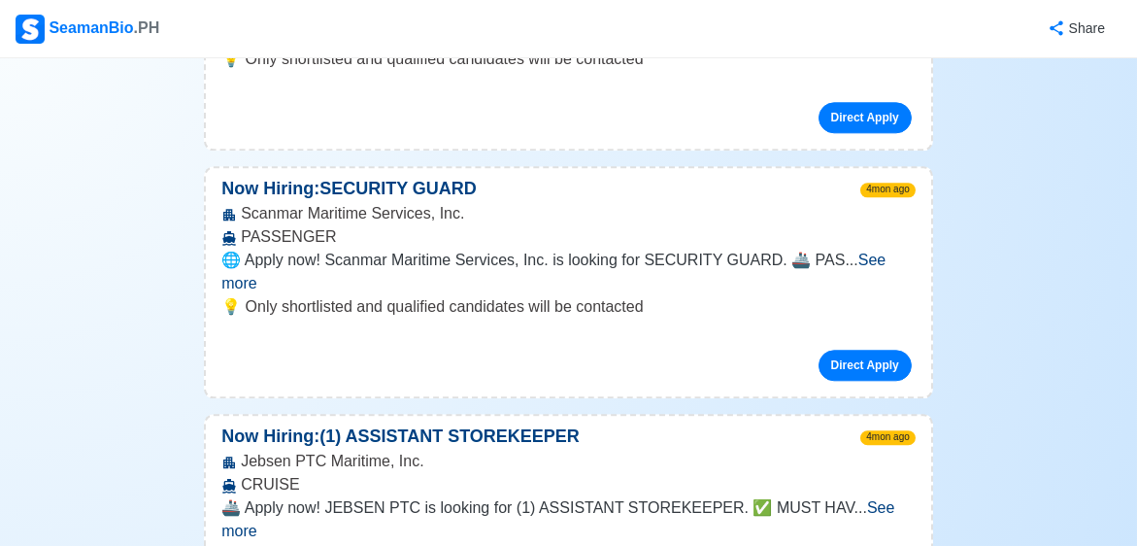
scroll to position [16474, 0]
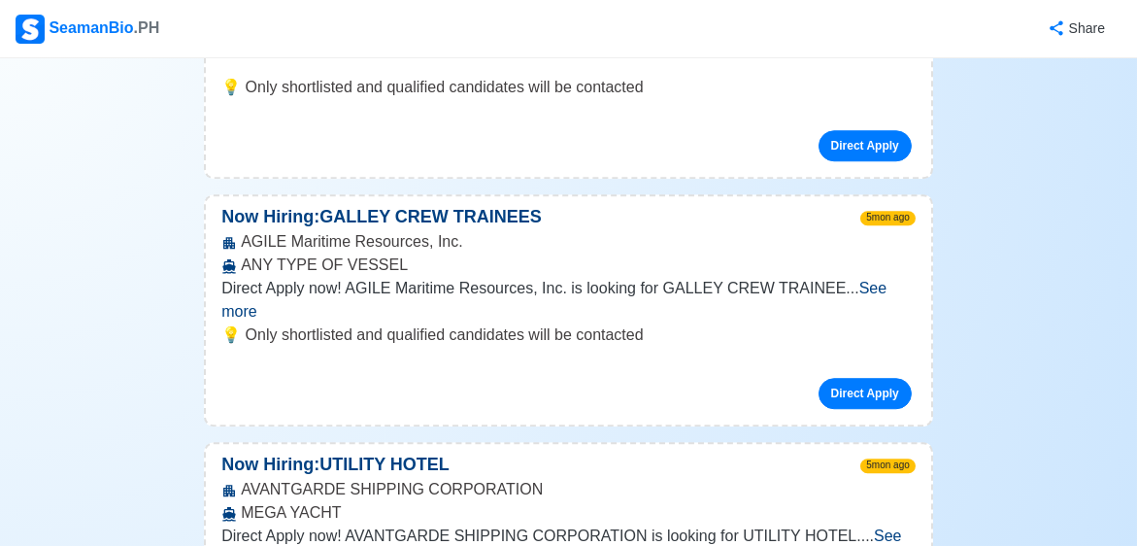
scroll to position [18118, 0]
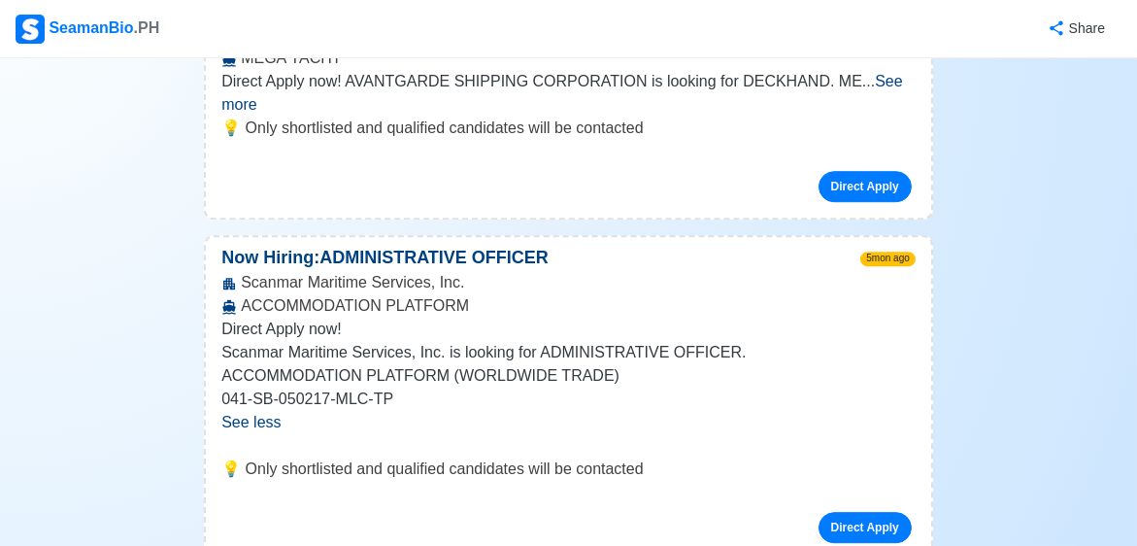
scroll to position [19577, 0]
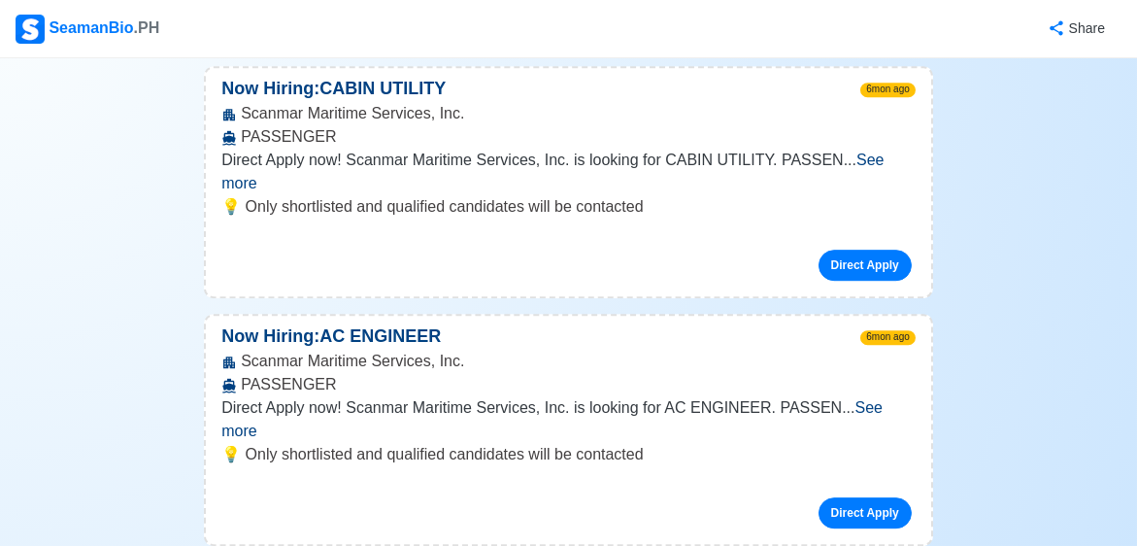
scroll to position [44387, 0]
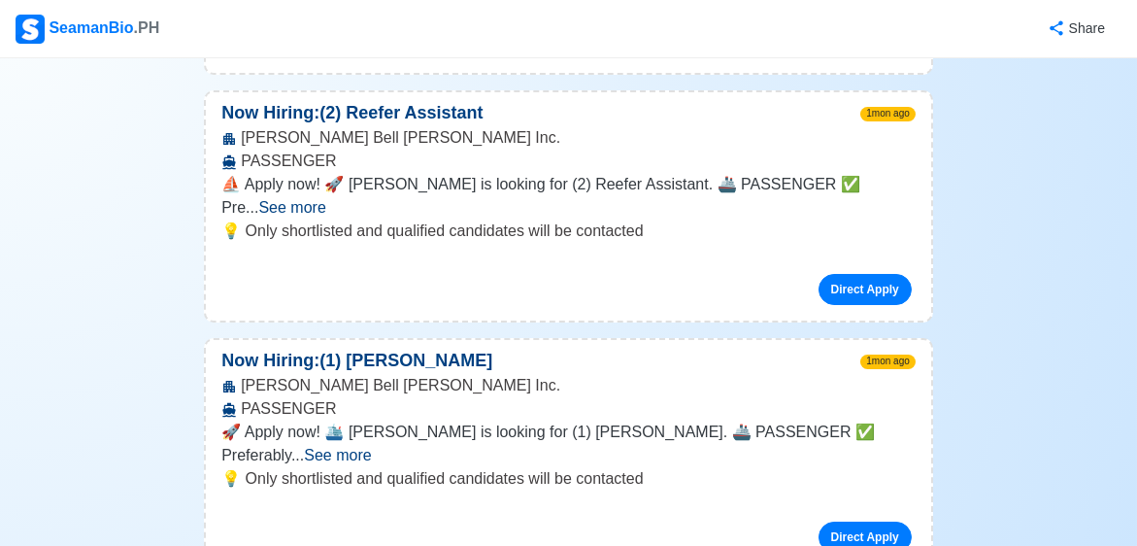
scroll to position [0, 0]
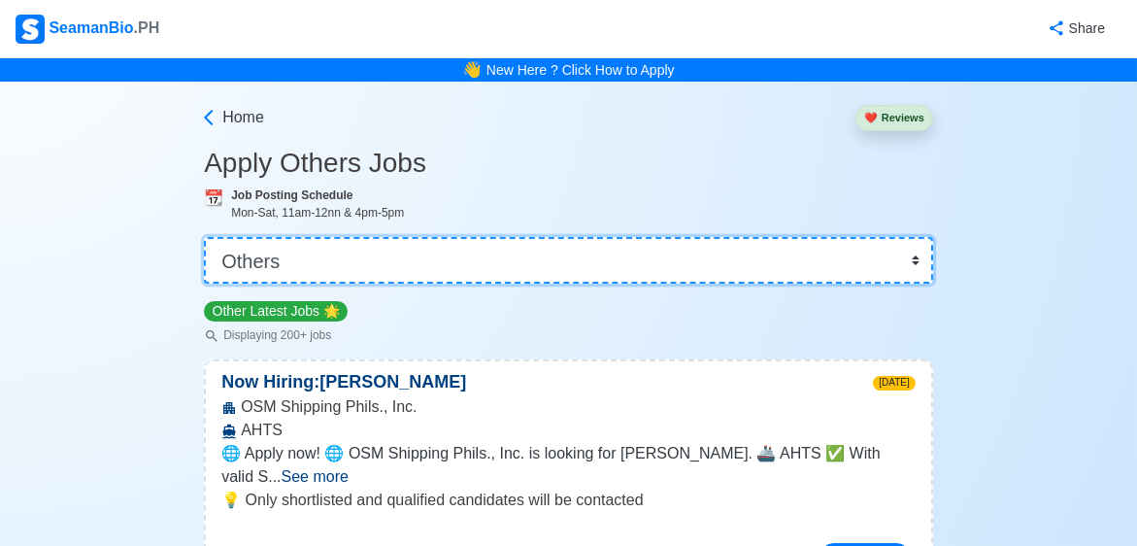
click at [907, 258] on select "👉 Select Rank or Position Master Chief Officer 2nd Officer 3rd Officer Junior O…" at bounding box center [568, 260] width 729 height 47
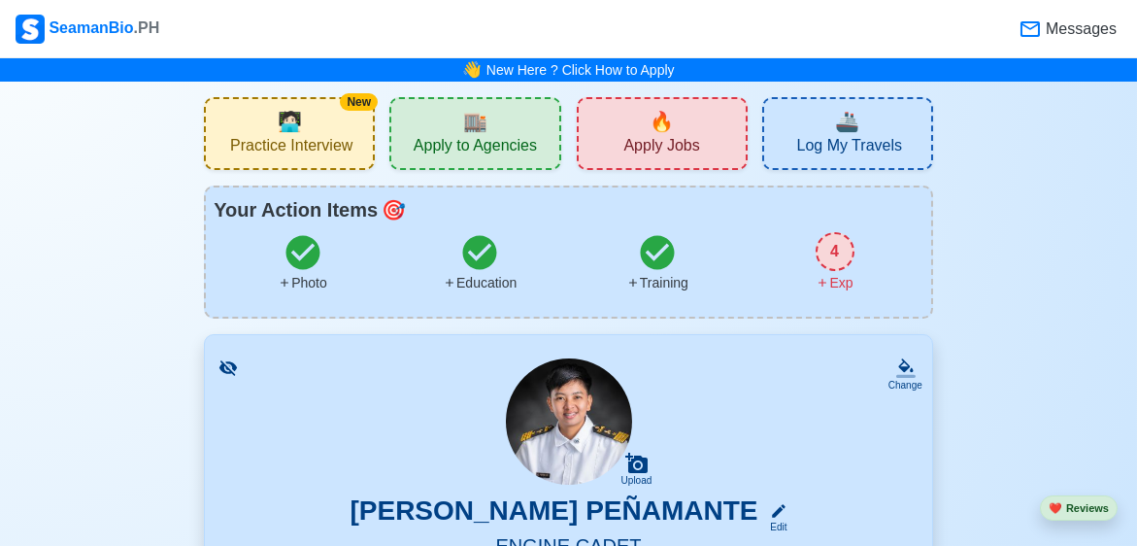
click at [359, 151] on div "New 🧑🏻‍💻 Practice Interview" at bounding box center [289, 133] width 171 height 73
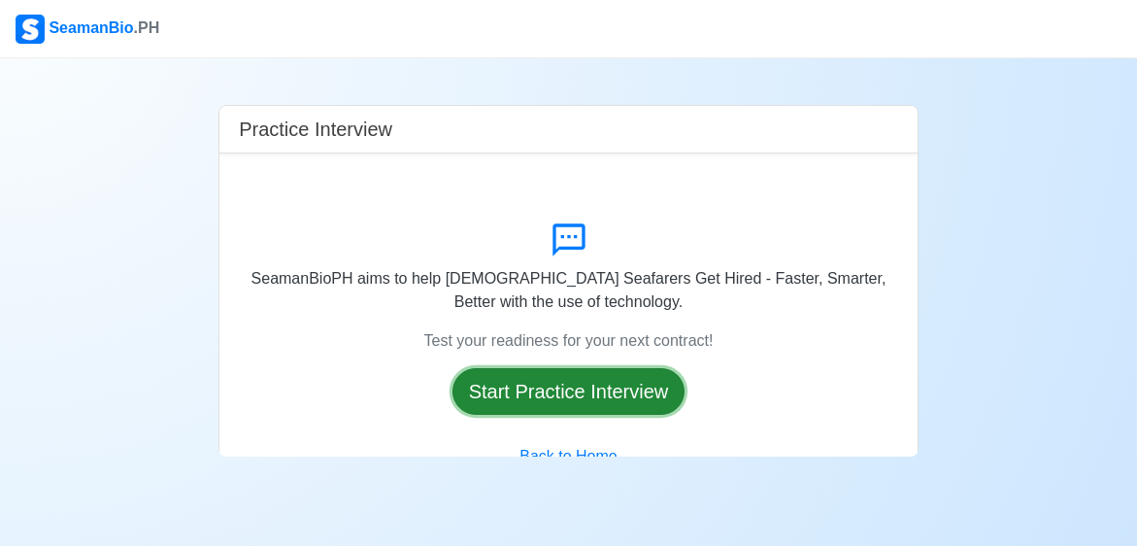
click at [610, 374] on button "Start Practice Interview" at bounding box center [568, 391] width 233 height 47
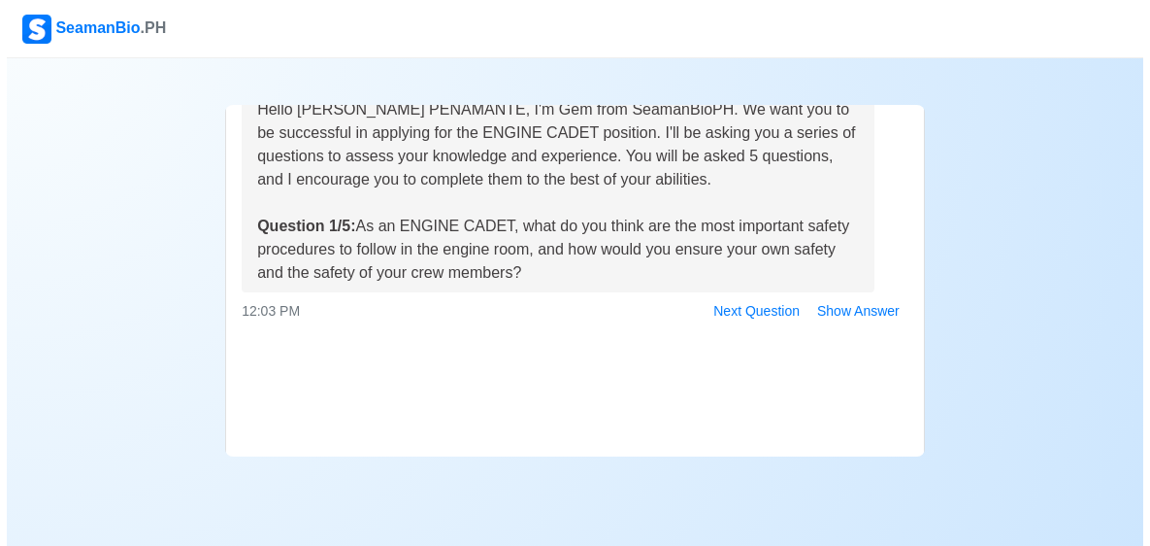
scroll to position [160, 0]
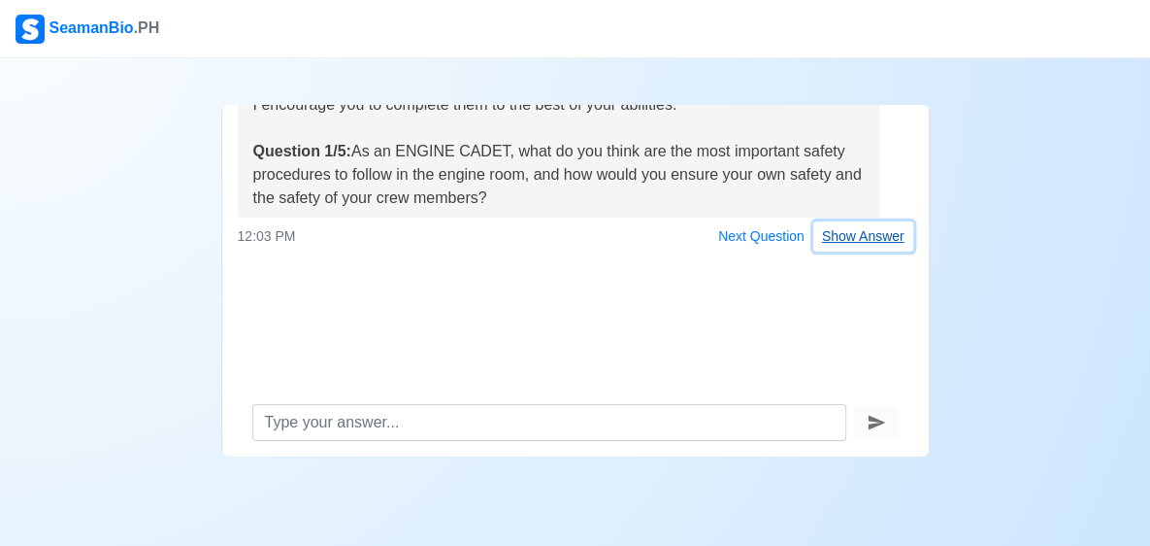
click at [841, 233] on button "Show Answer" at bounding box center [864, 236] width 100 height 30
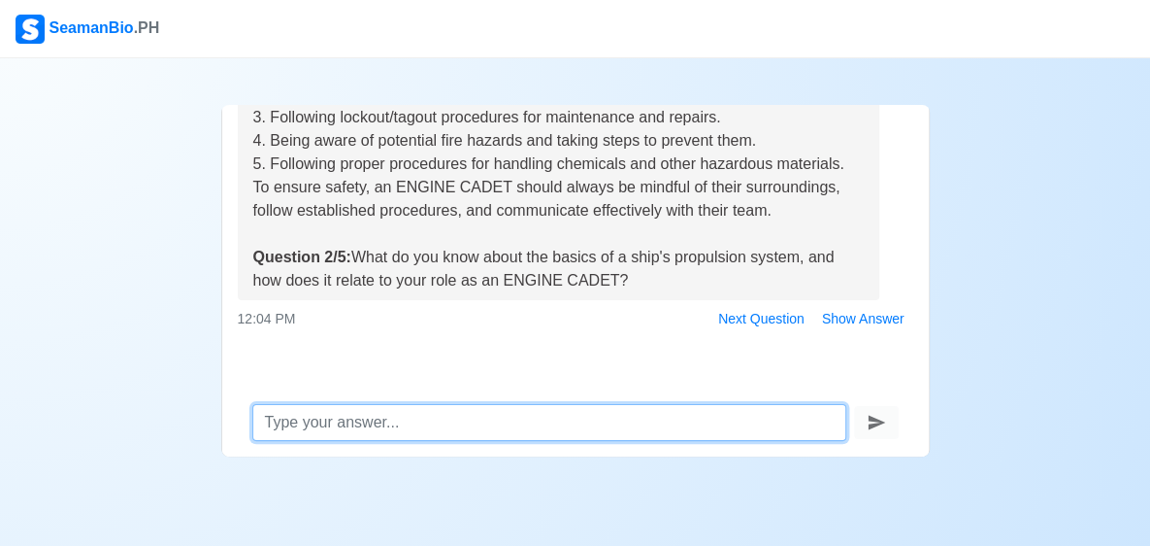
scroll to position [377, 0]
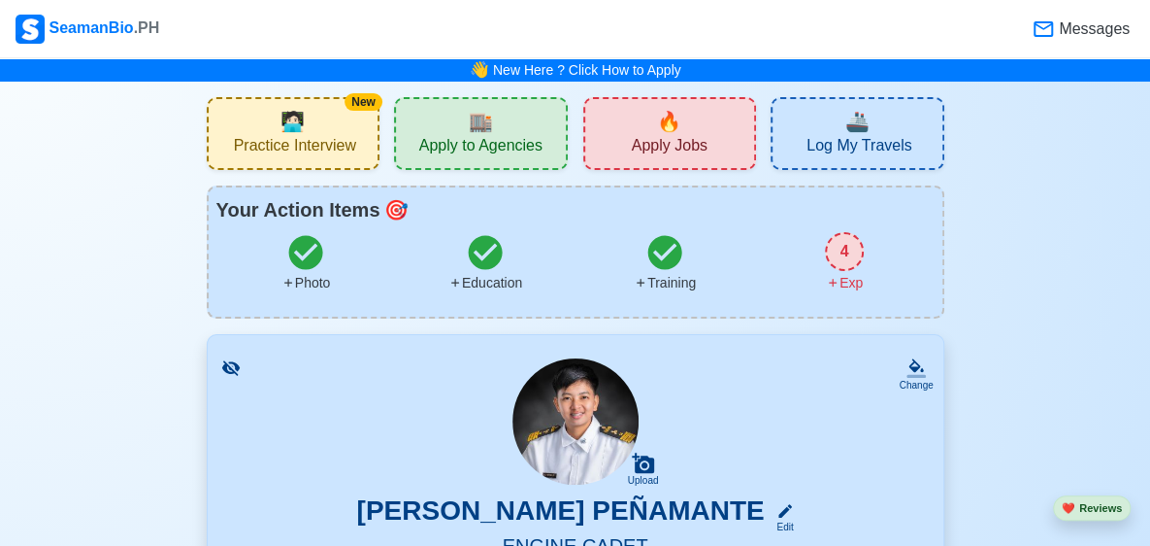
click at [662, 138] on span "Apply Jobs" at bounding box center [670, 148] width 76 height 24
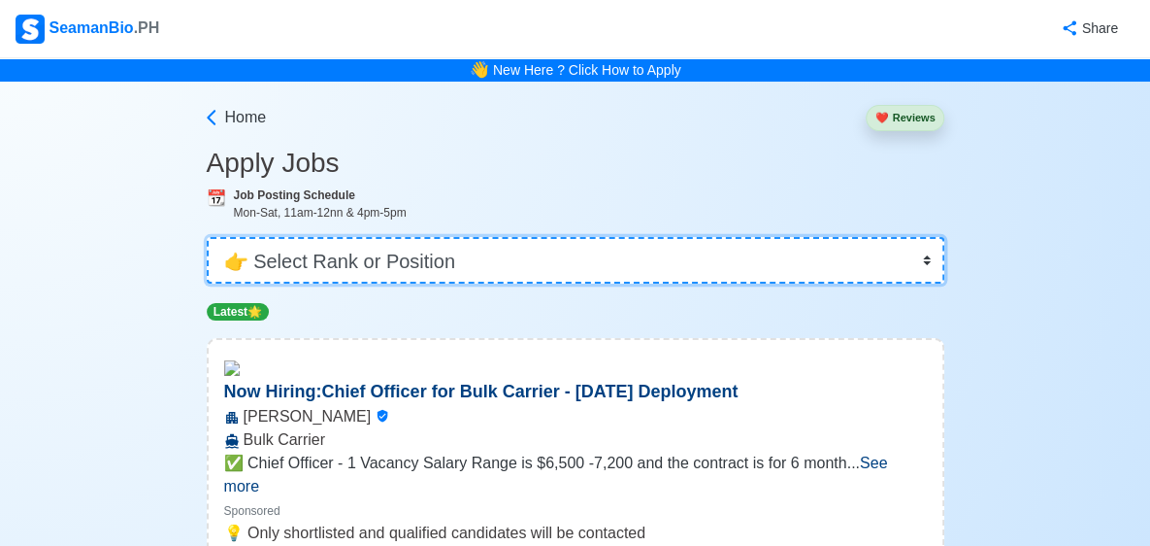
click at [923, 259] on select "👉 Select Rank or Position Master Chief Officer 2nd Officer 3rd Officer Junior O…" at bounding box center [576, 260] width 738 height 47
select select "Others"
click at [207, 237] on select "👉 Select Rank or Position Master Chief Officer 2nd Officer 3rd Officer Junior O…" at bounding box center [576, 260] width 738 height 47
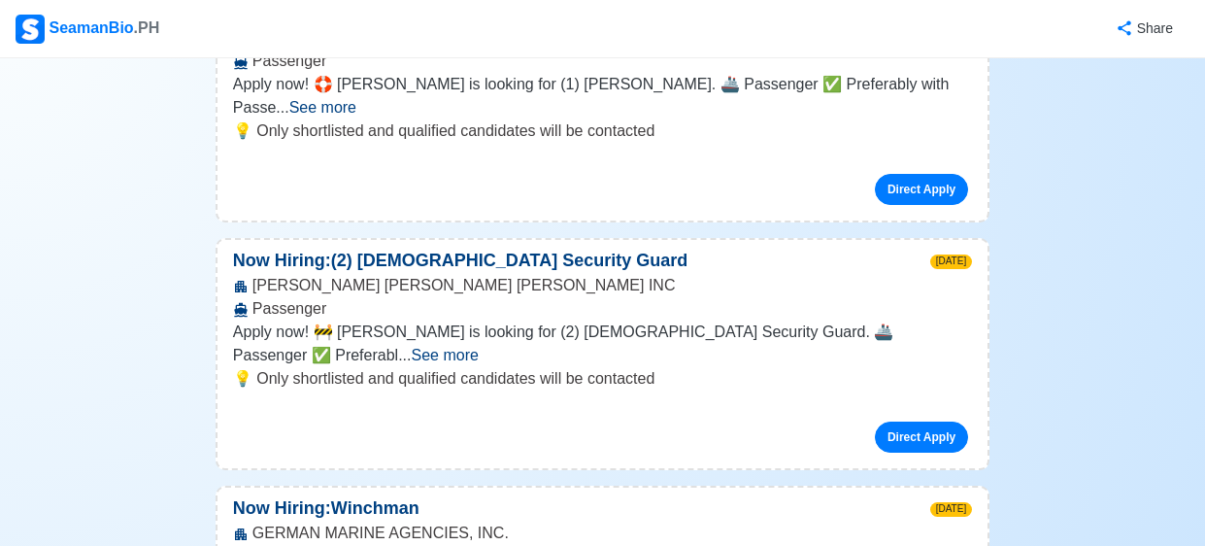
scroll to position [1094, 0]
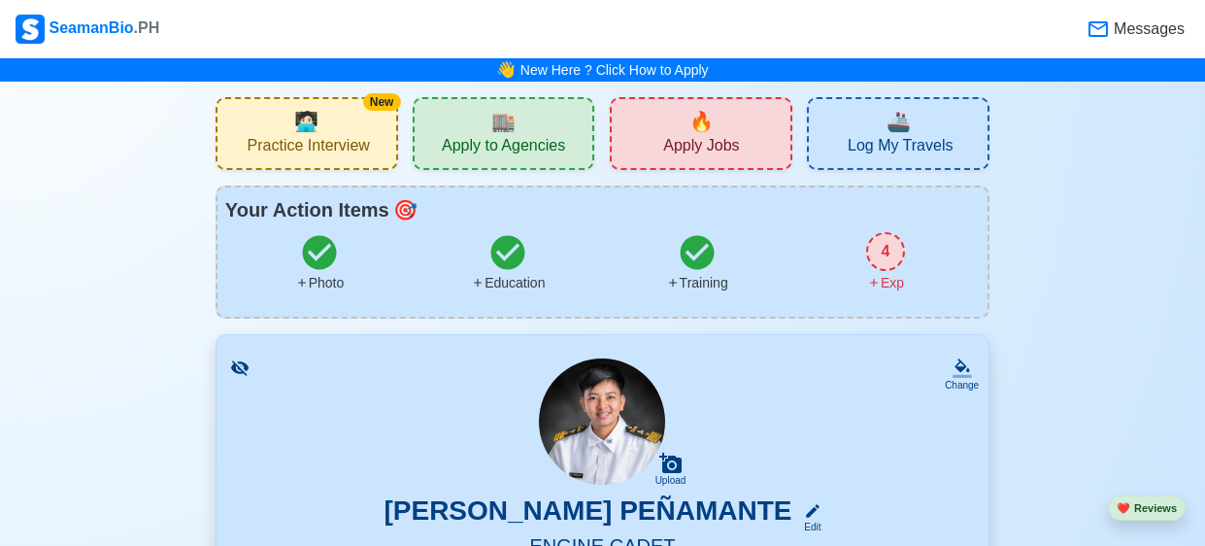
click at [523, 139] on span "Apply to Agencies" at bounding box center [503, 148] width 123 height 24
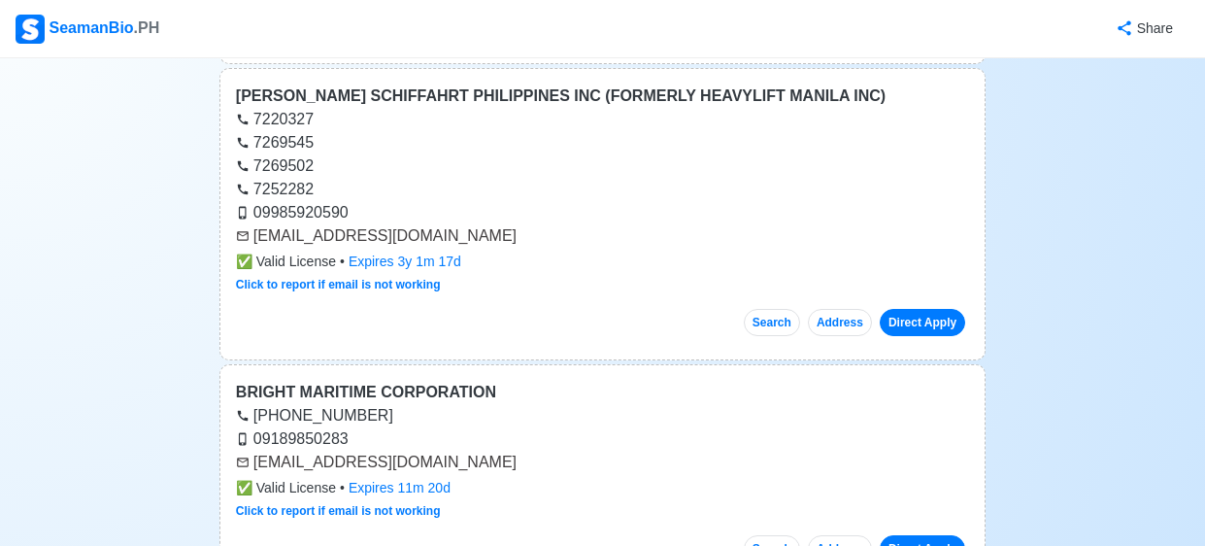
scroll to position [76227, 0]
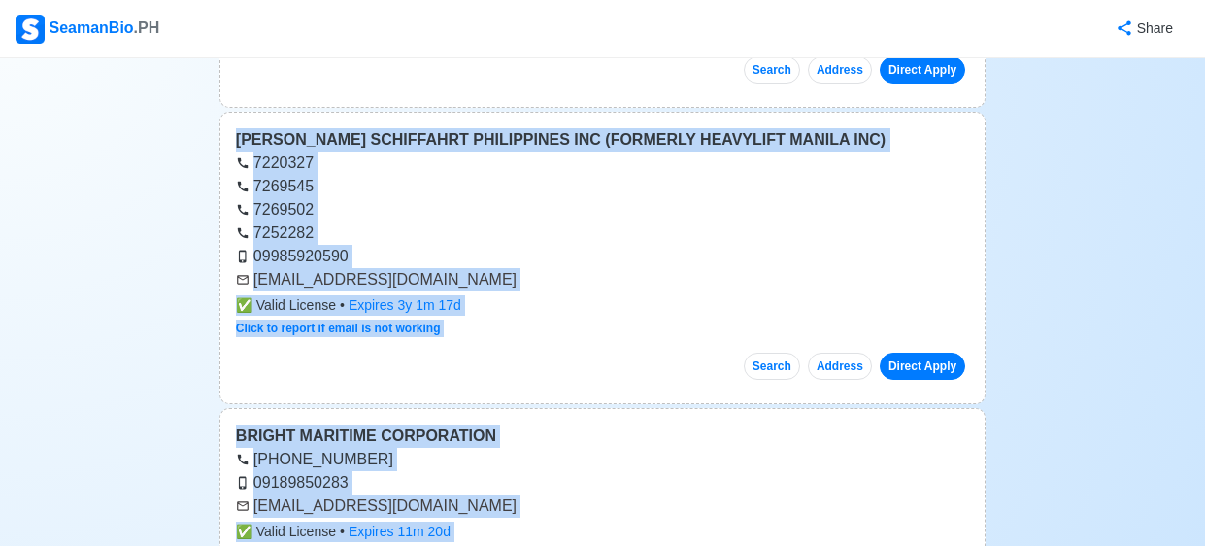
drag, startPoint x: 230, startPoint y: 219, endPoint x: 512, endPoint y: 155, distance: 288.7
copy main "LOREMIP DOLORSI AMETCONS ADI 6649444 0617920 4943965 elit@seddoeiusmodte.inc ✅ …"
